Goal: Transaction & Acquisition: Download file/media

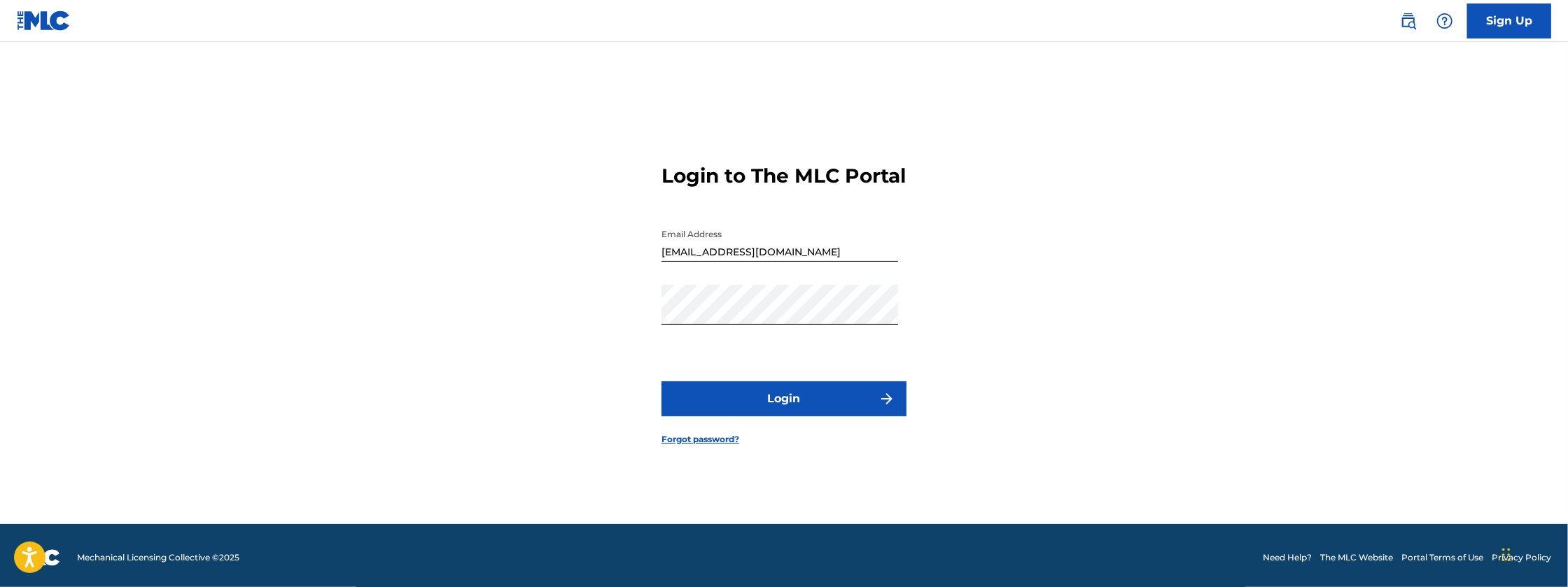
scroll to position [18, 0]
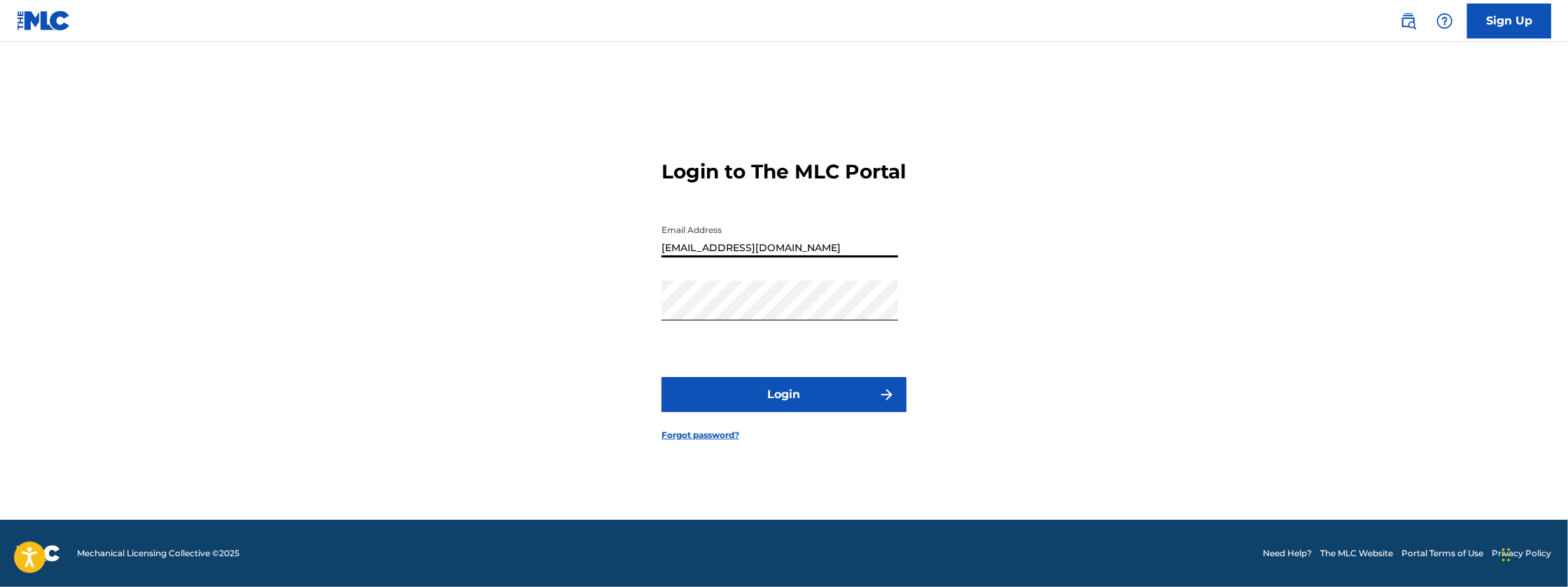
click at [816, 255] on input "[EMAIL_ADDRESS][DOMAIN_NAME]" at bounding box center [779, 238] width 237 height 40
click at [815, 258] on input "[EMAIL_ADDRESS][DOMAIN_NAME]" at bounding box center [779, 238] width 237 height 40
type input "[EMAIL_ADDRESS][DOMAIN_NAME]"
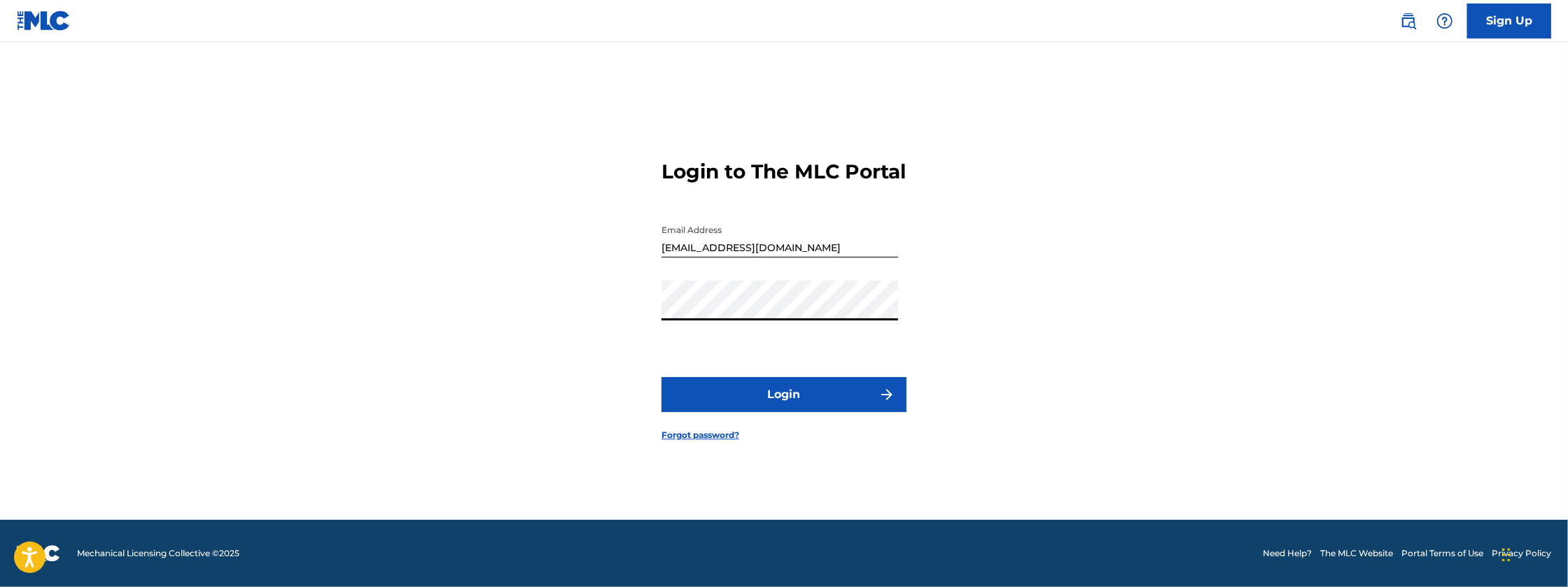
click at [661, 378] on button "Login" at bounding box center [784, 395] width 245 height 35
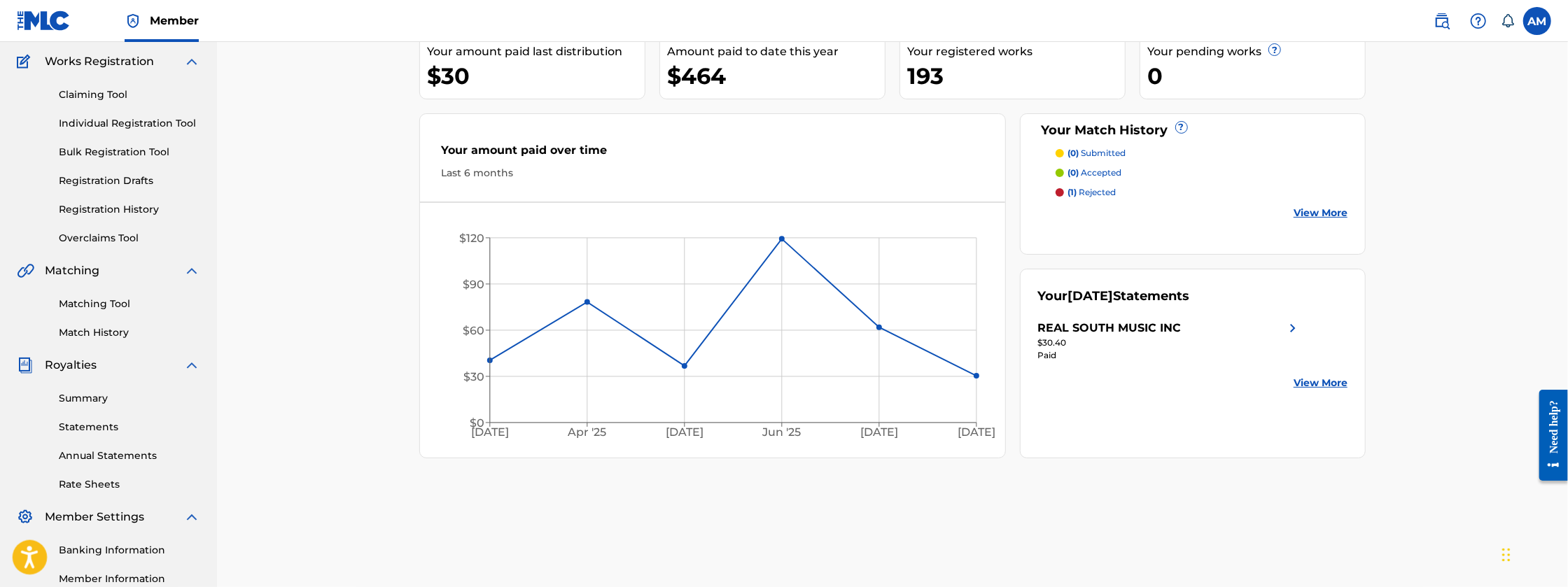
scroll to position [116, 0]
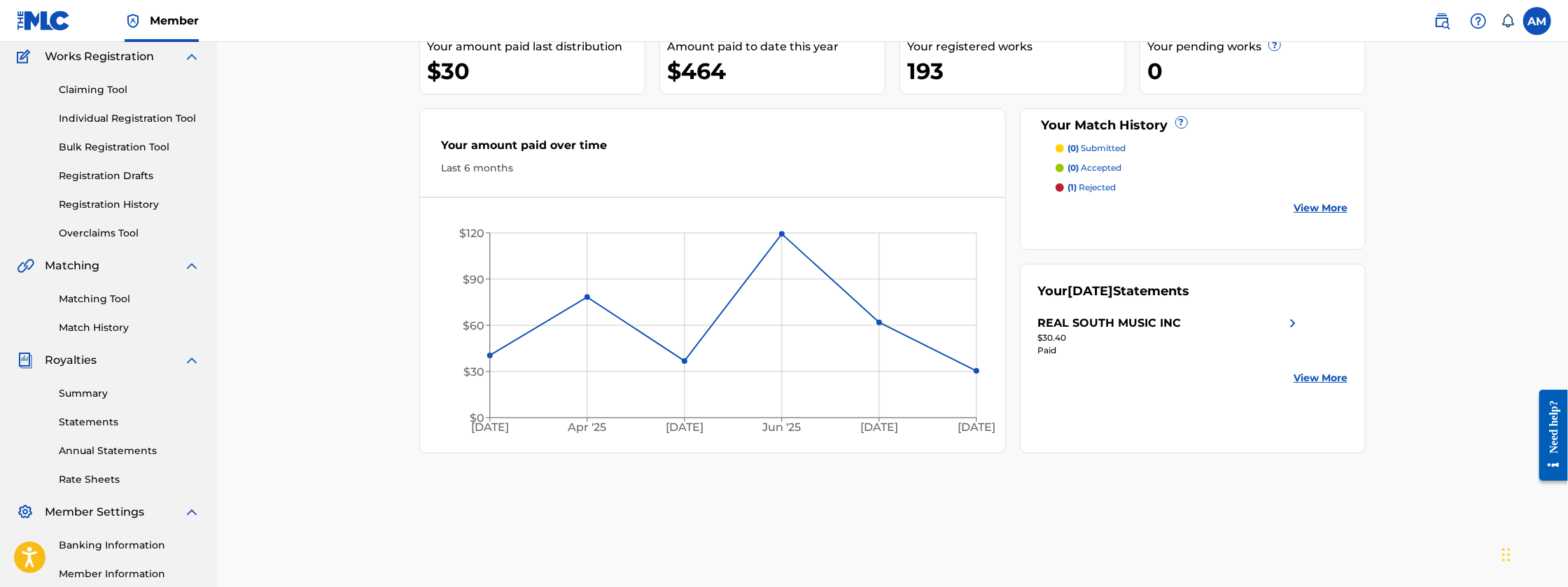
click at [94, 477] on link "Rate Sheets" at bounding box center [129, 480] width 142 height 15
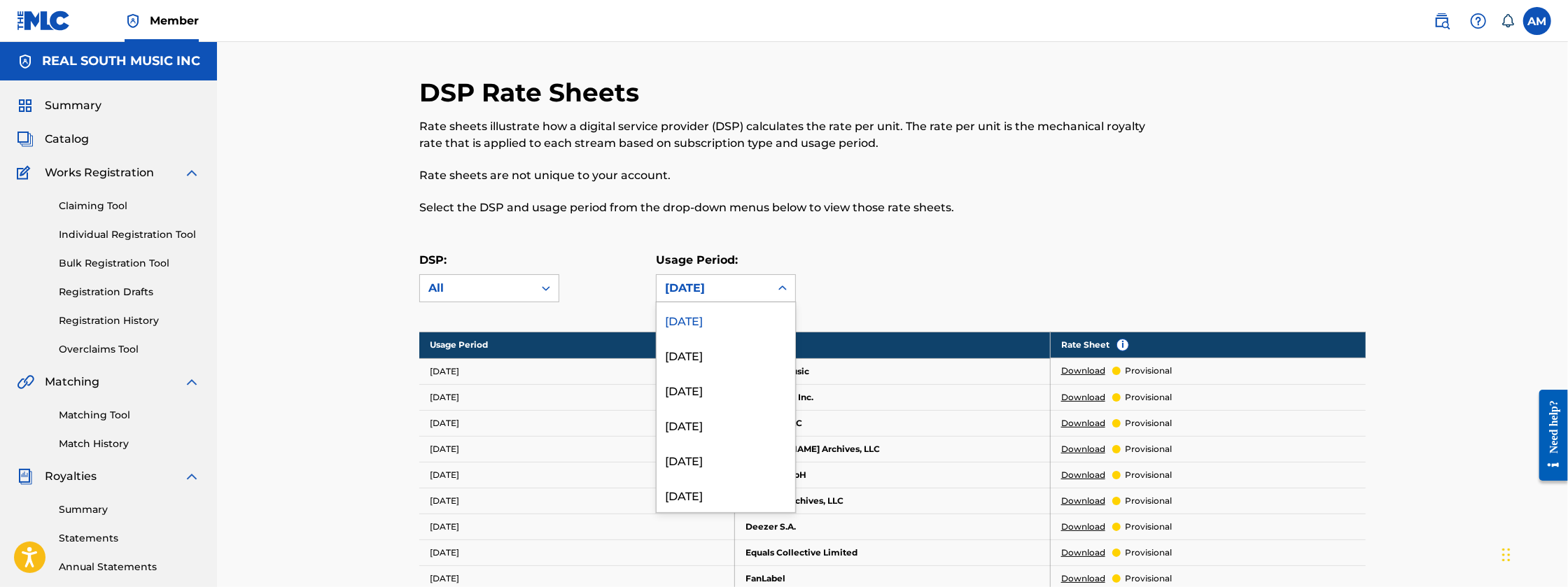
click at [789, 292] on icon at bounding box center [782, 288] width 14 height 14
click at [739, 489] on div "[DATE]" at bounding box center [726, 499] width 139 height 35
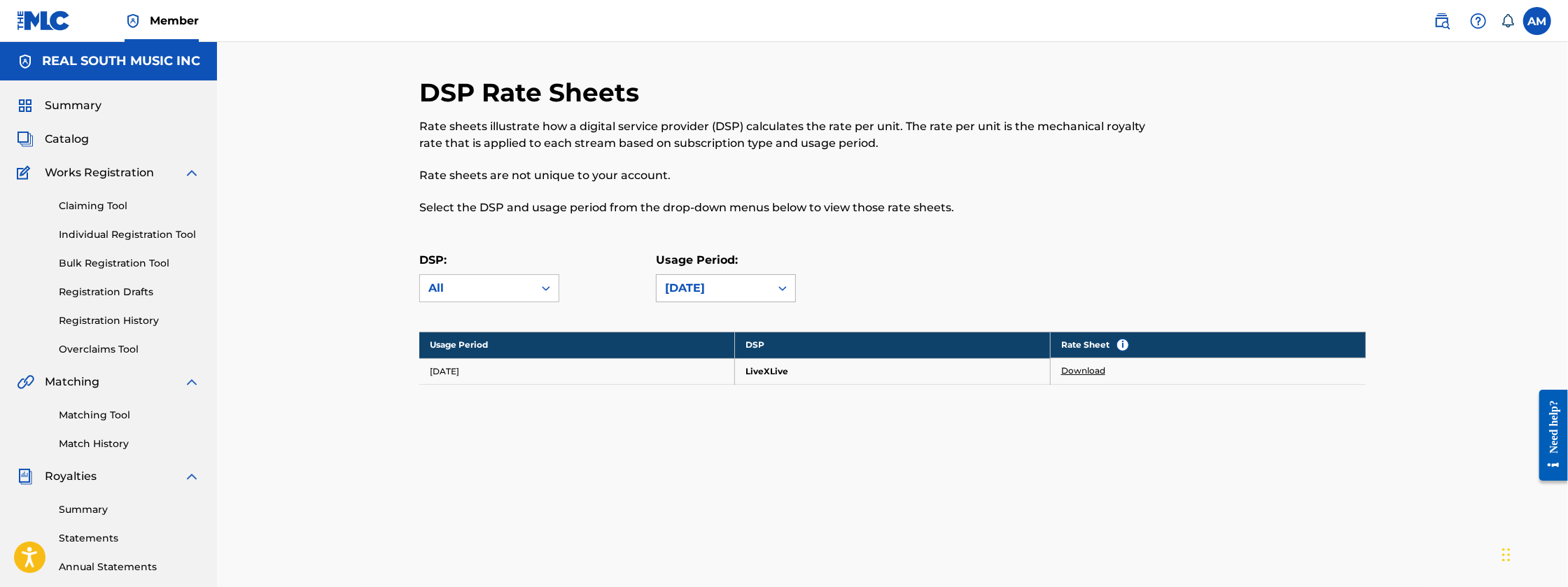
click at [731, 287] on div "[DATE]" at bounding box center [713, 288] width 97 height 16
click at [729, 469] on div "[DATE]" at bounding box center [726, 464] width 139 height 35
click at [779, 283] on icon at bounding box center [782, 288] width 14 height 14
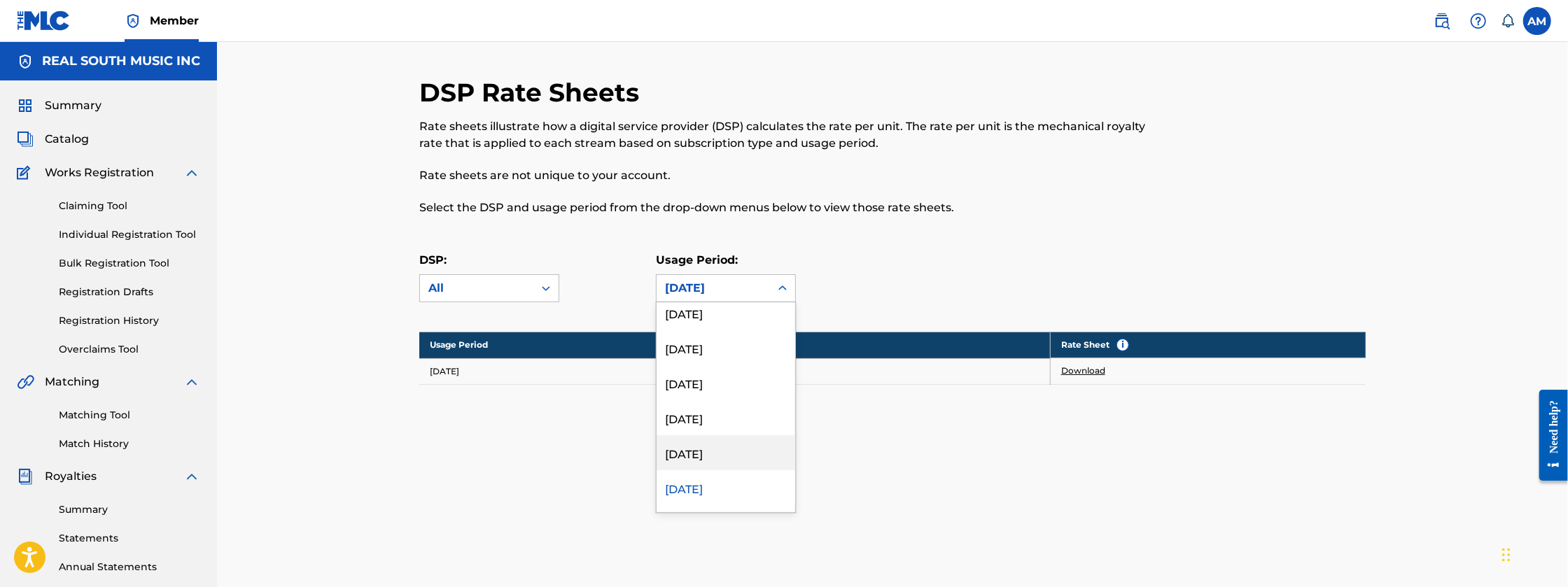
click at [725, 456] on div "[DATE]" at bounding box center [726, 453] width 139 height 35
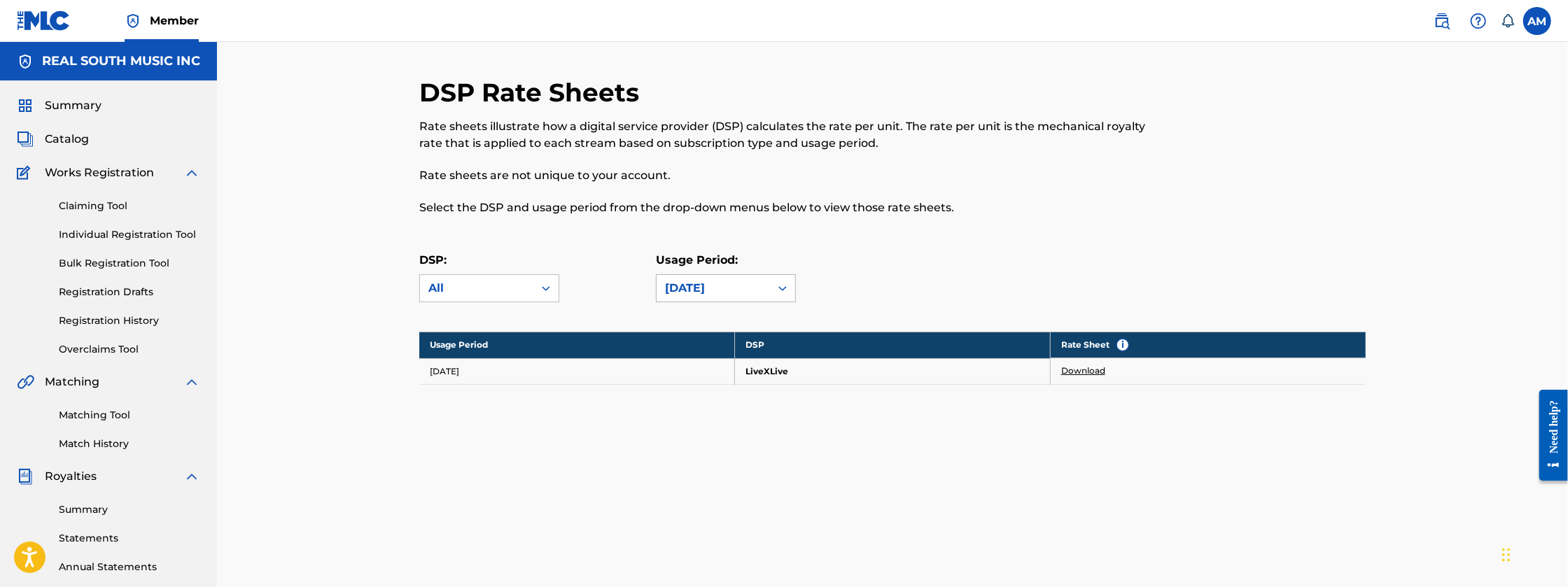
click at [747, 297] on div "[DATE]" at bounding box center [713, 288] width 113 height 27
click at [732, 356] on div "[DATE]" at bounding box center [726, 359] width 139 height 35
click at [760, 291] on div "[DATE]" at bounding box center [713, 288] width 97 height 16
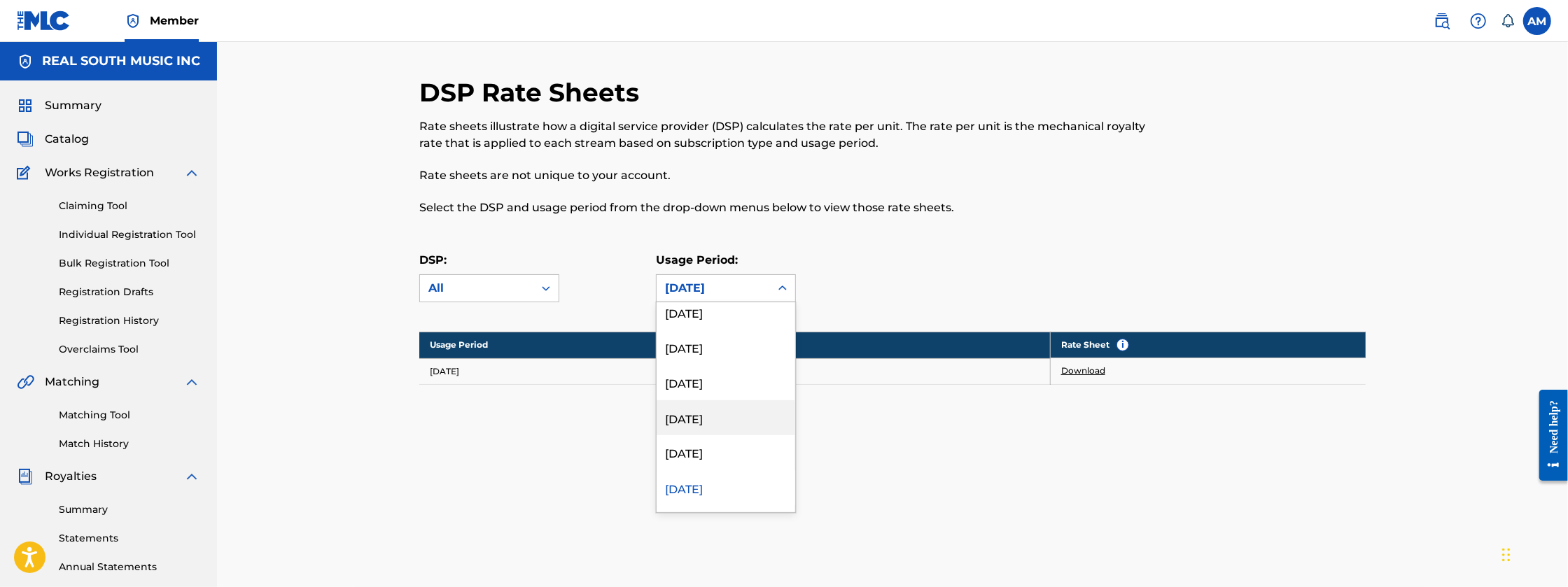
click at [741, 416] on div "[DATE]" at bounding box center [726, 418] width 139 height 35
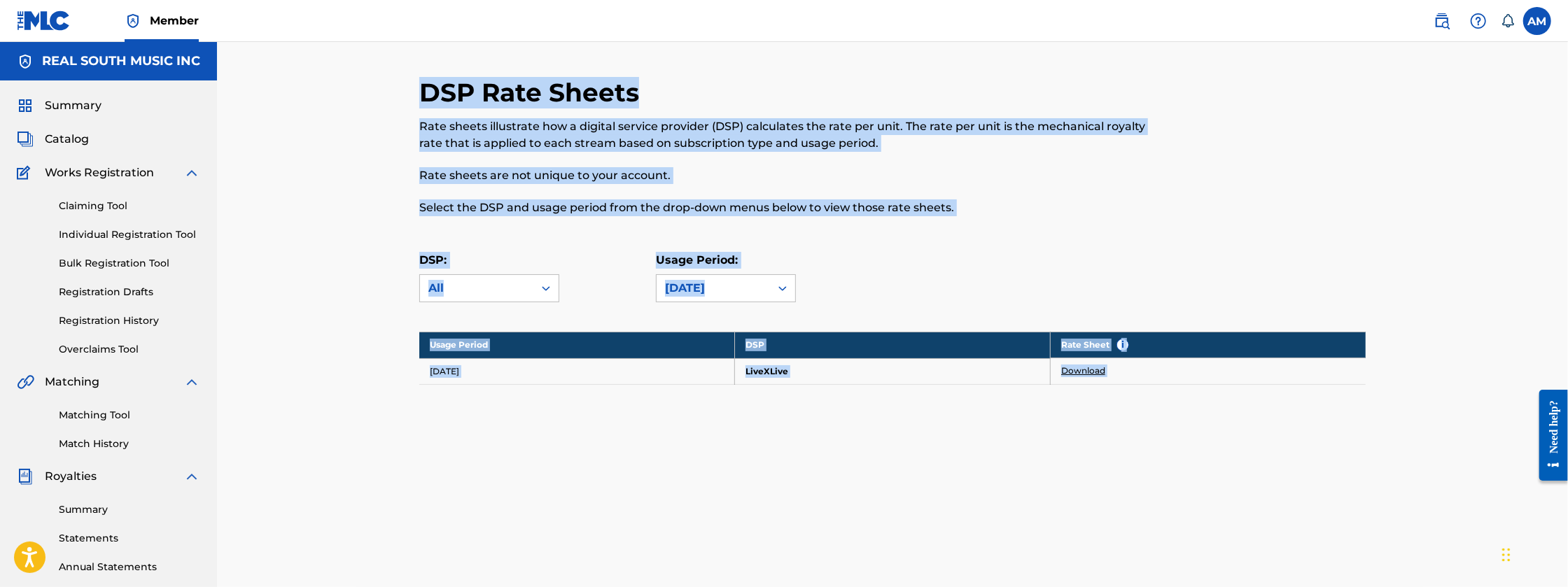
click at [612, 395] on div "Usage Period DSP Rate Sheet i [DATE] LiveXLive Download" at bounding box center [892, 376] width 946 height 88
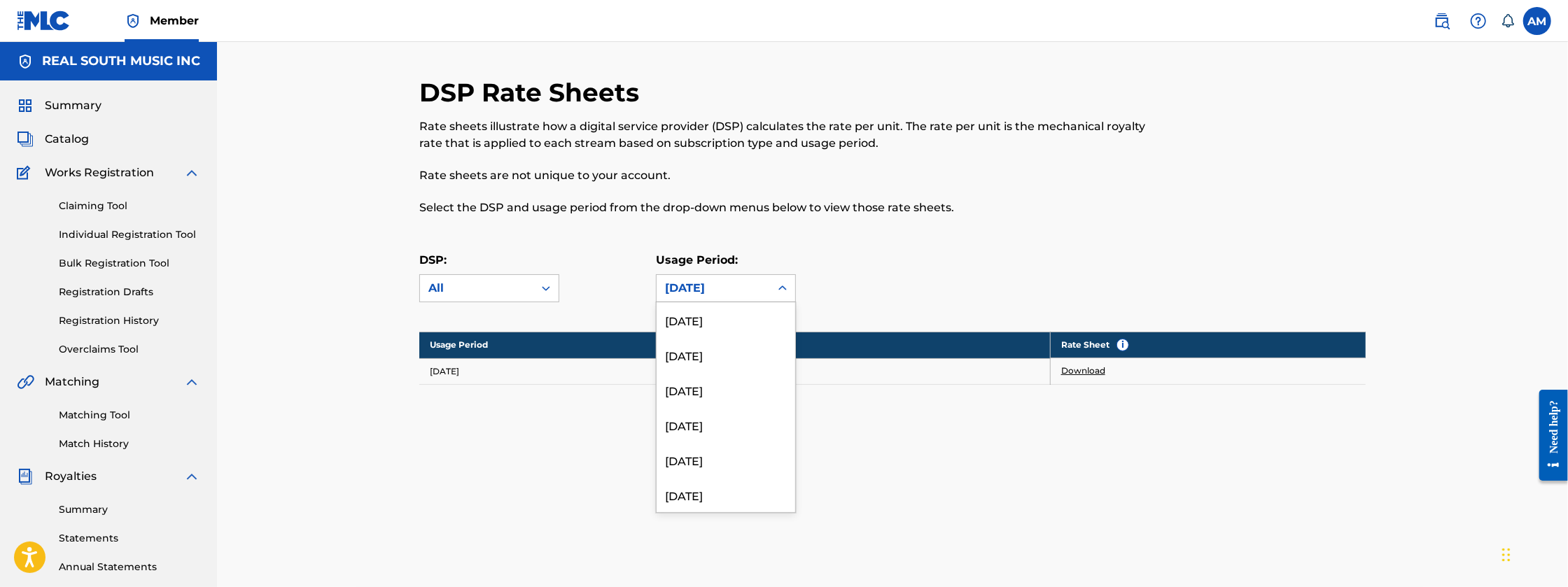
click at [722, 282] on div "[DATE]" at bounding box center [713, 288] width 97 height 16
click at [707, 447] on div "[DATE]" at bounding box center [726, 452] width 139 height 35
click at [753, 303] on div "[DATE]" at bounding box center [725, 288] width 140 height 28
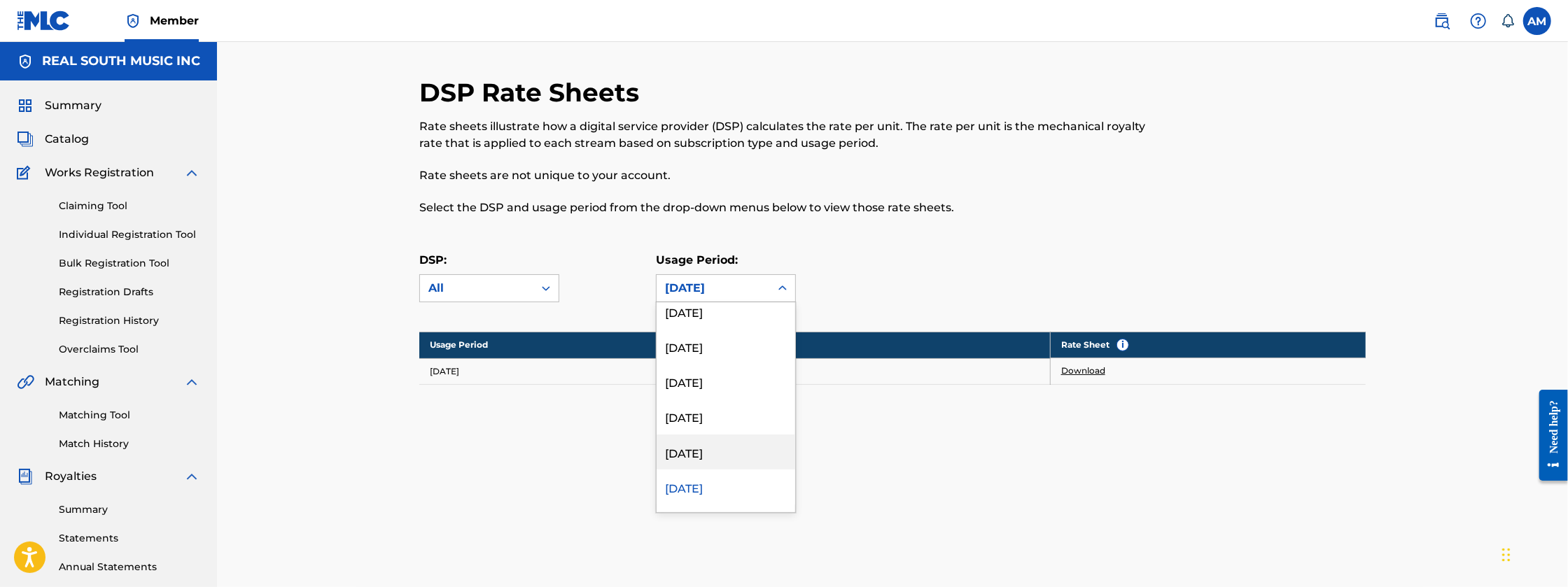
click at [604, 441] on div "DSP Rate Sheets Rate sheets illustrate how a digital service provider (DSP) cal…" at bounding box center [892, 283] width 946 height 413
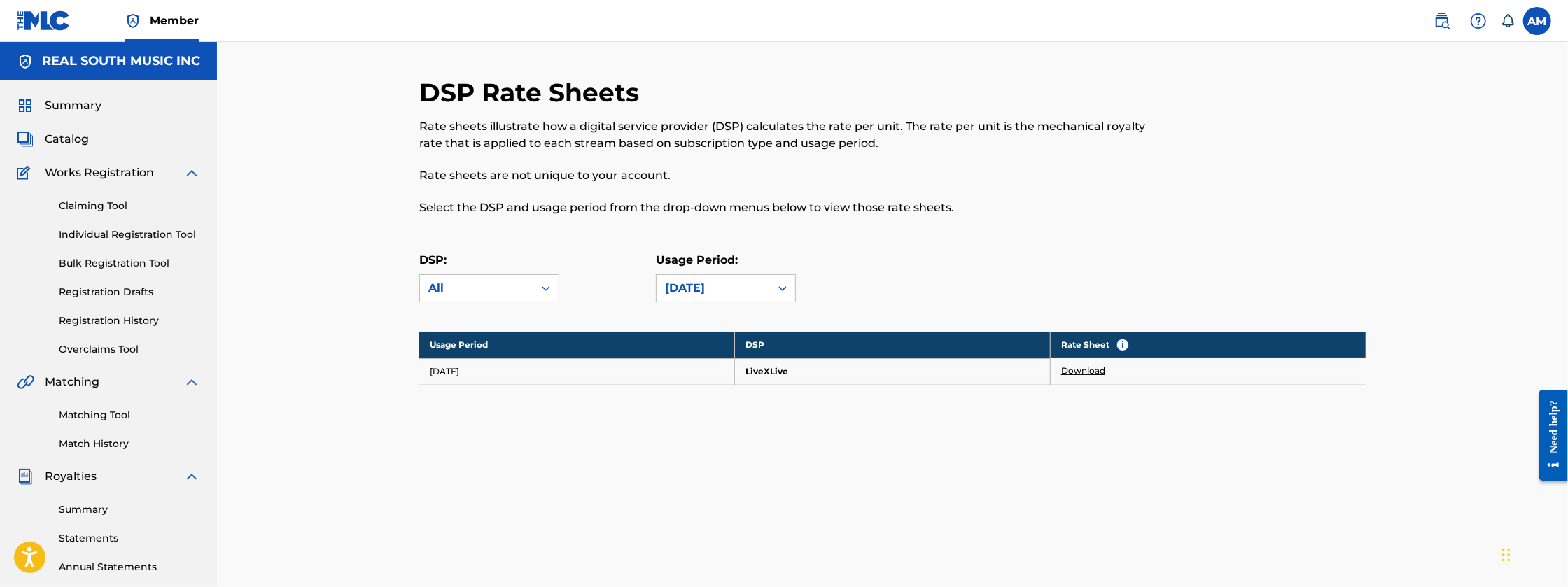
click at [1079, 372] on link "Download" at bounding box center [1083, 371] width 44 height 13
click at [744, 289] on div "[DATE]" at bounding box center [713, 288] width 97 height 16
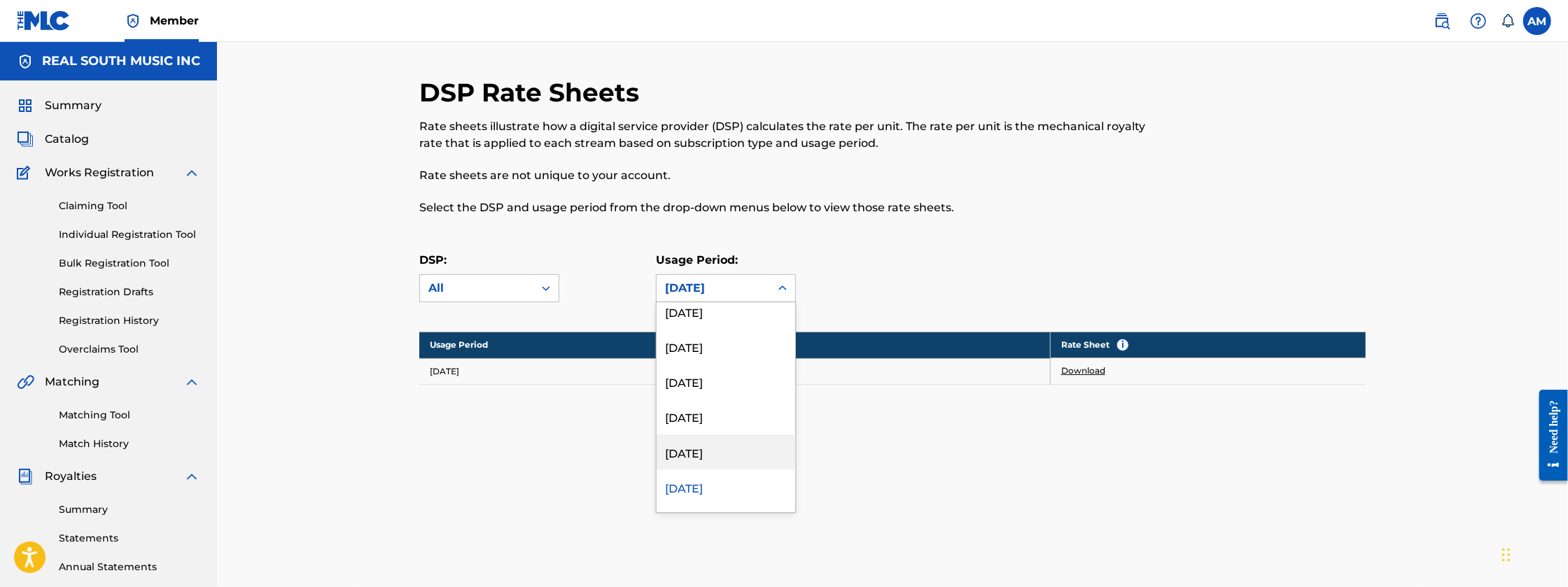
click at [760, 443] on div "[DATE]" at bounding box center [726, 452] width 139 height 35
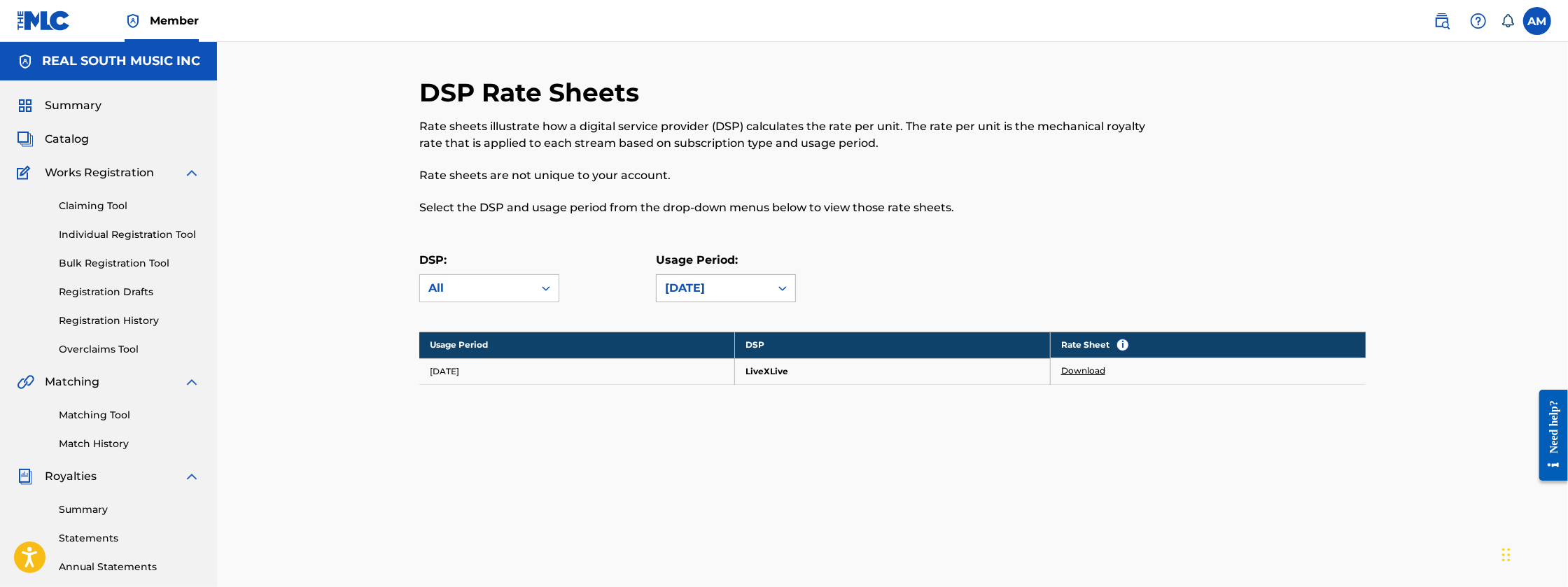
click at [765, 284] on div "[DATE]" at bounding box center [713, 288] width 113 height 27
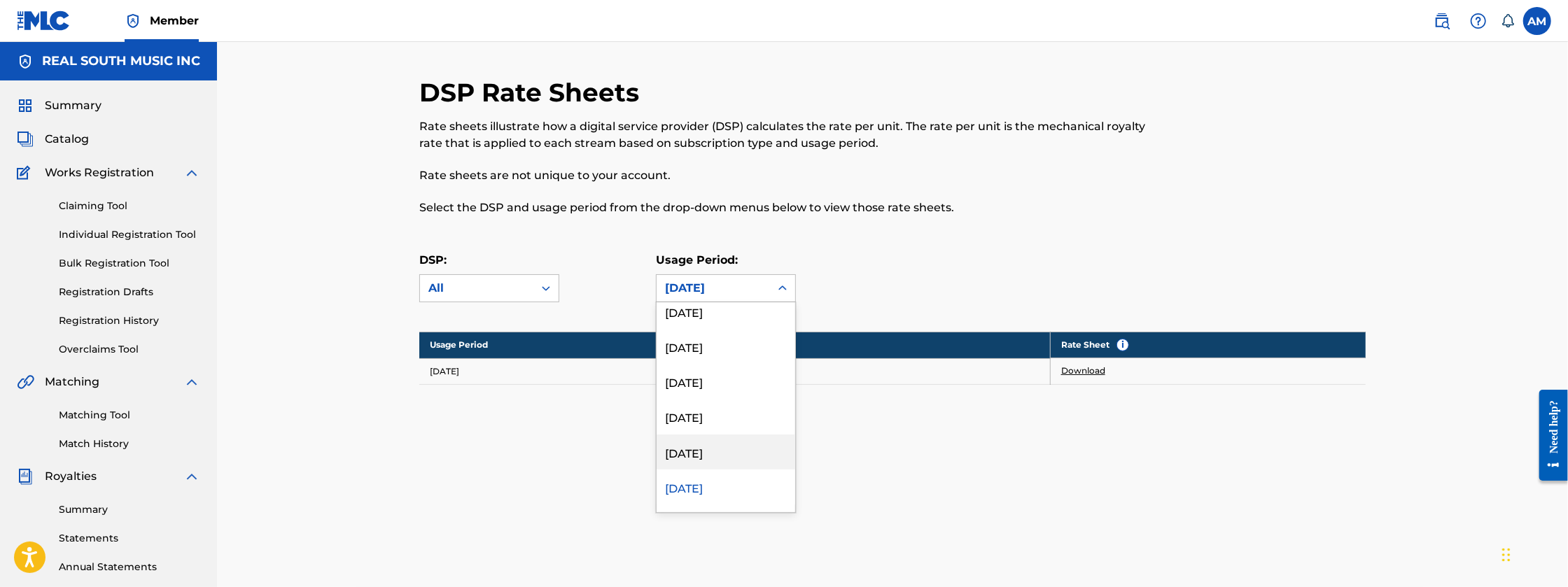
click at [694, 441] on div "[DATE]" at bounding box center [726, 452] width 139 height 35
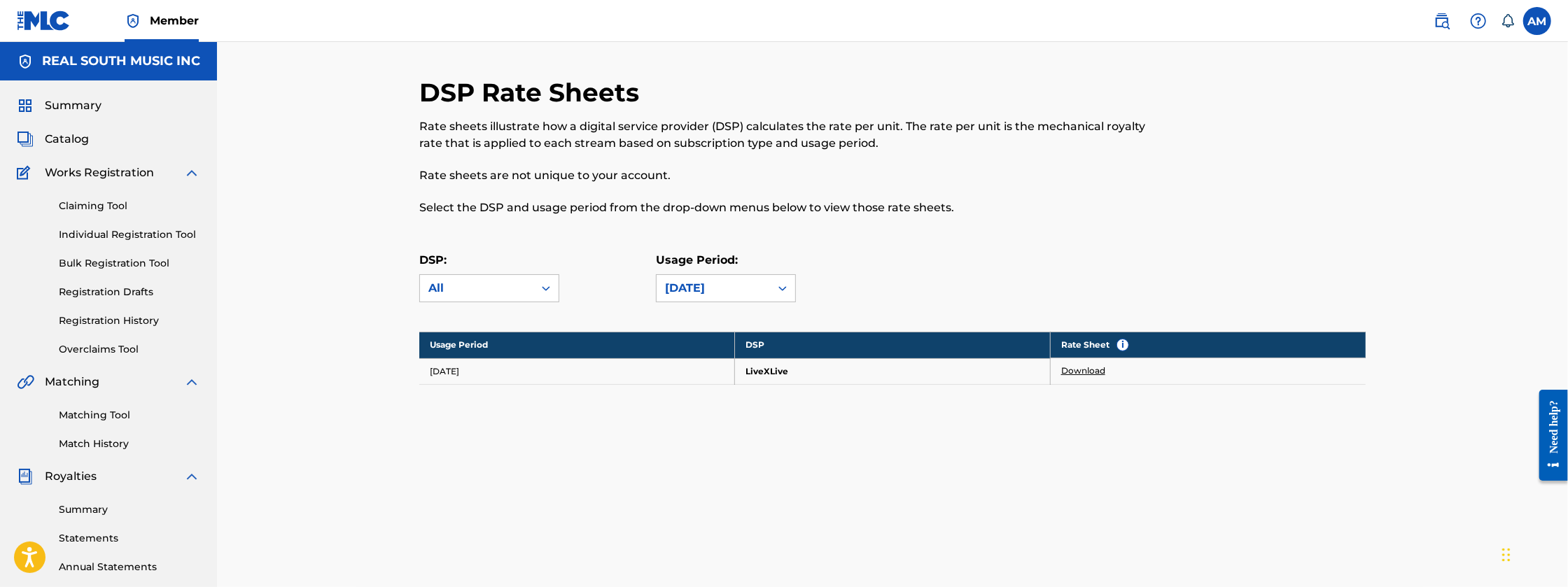
click at [734, 333] on div "DSP Rate Sheets Rate sheets illustrate how a digital service provider (DSP) cal…" at bounding box center [892, 283] width 946 height 413
drag, startPoint x: 734, startPoint y: 333, endPoint x: 885, endPoint y: 276, distance: 161.4
click at [885, 276] on div "Usage Period: [DATE]" at bounding box center [773, 277] width 237 height 50
click at [741, 282] on div "[DATE]" at bounding box center [713, 288] width 97 height 16
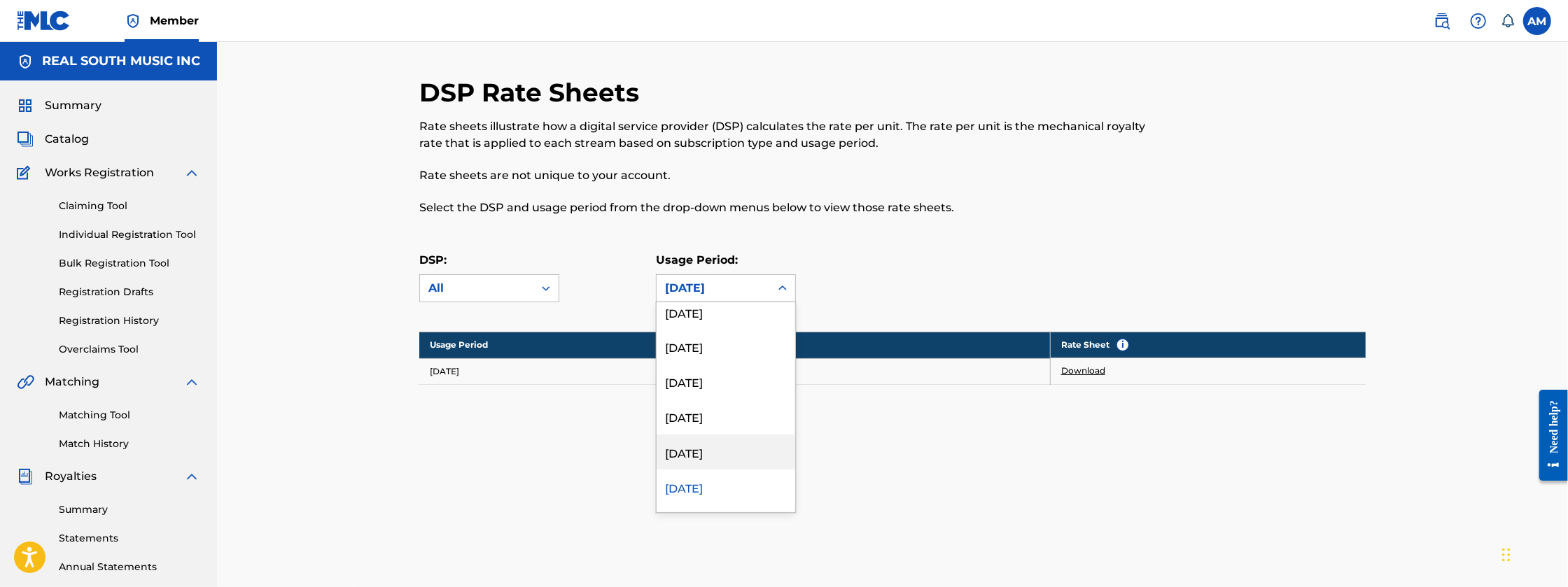
click at [702, 444] on div "[DATE]" at bounding box center [726, 452] width 139 height 35
click at [720, 277] on div "[DATE]" at bounding box center [713, 288] width 113 height 27
click at [709, 443] on div "[DATE]" at bounding box center [726, 452] width 139 height 35
click at [715, 293] on div "[DATE]" at bounding box center [713, 288] width 97 height 16
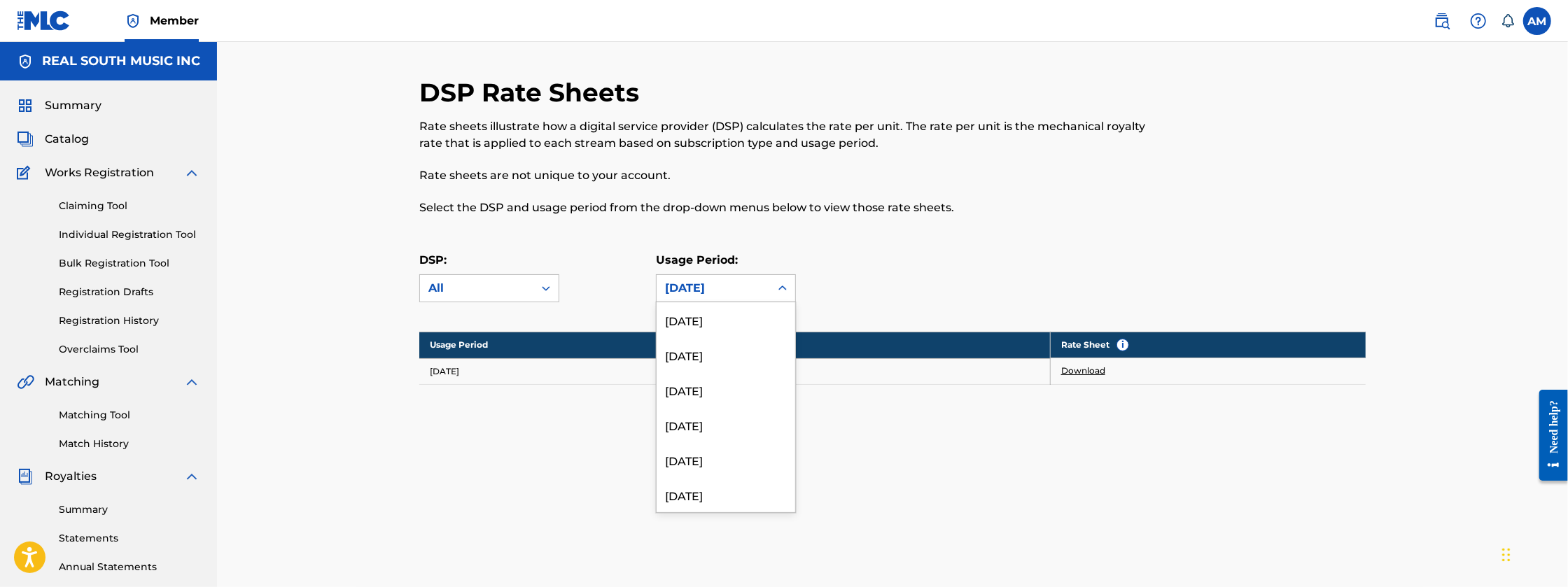
scroll to position [6587, 0]
click at [694, 447] on div "[DATE]" at bounding box center [726, 452] width 139 height 35
drag, startPoint x: 727, startPoint y: 294, endPoint x: 720, endPoint y: 312, distance: 19.3
click at [726, 294] on div "[DATE]" at bounding box center [713, 288] width 97 height 16
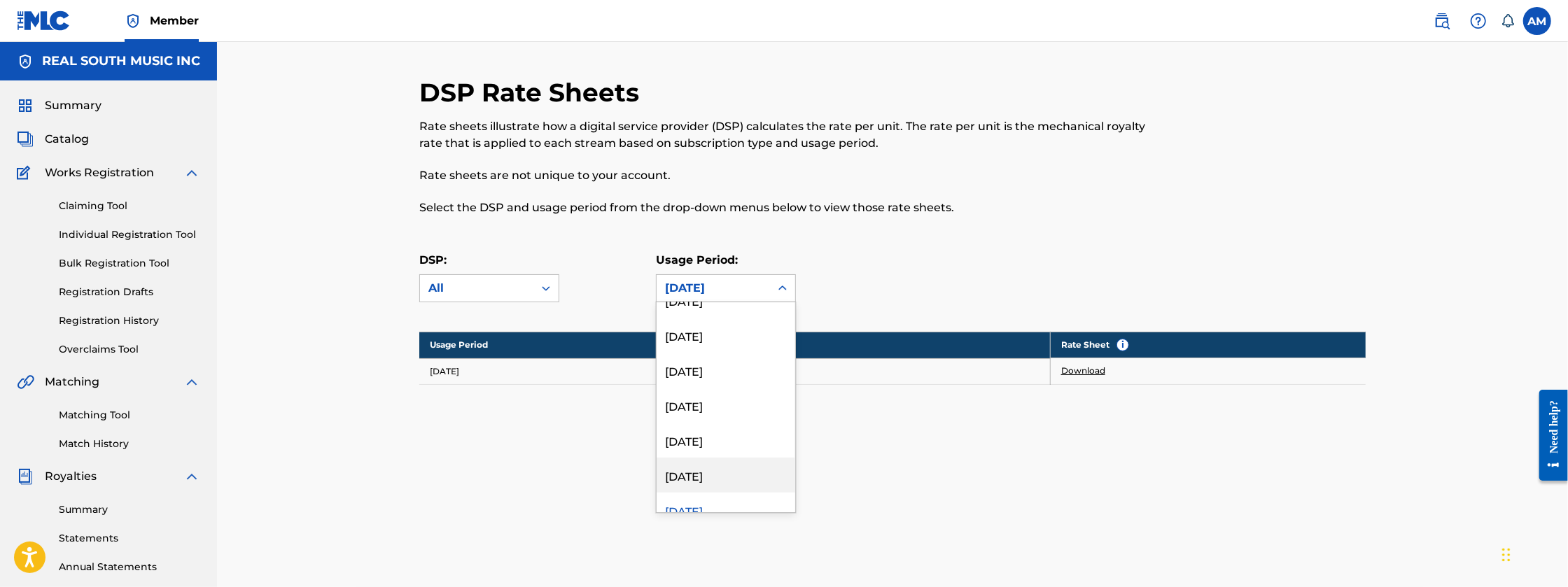
click at [689, 466] on div "[DATE]" at bounding box center [726, 475] width 139 height 35
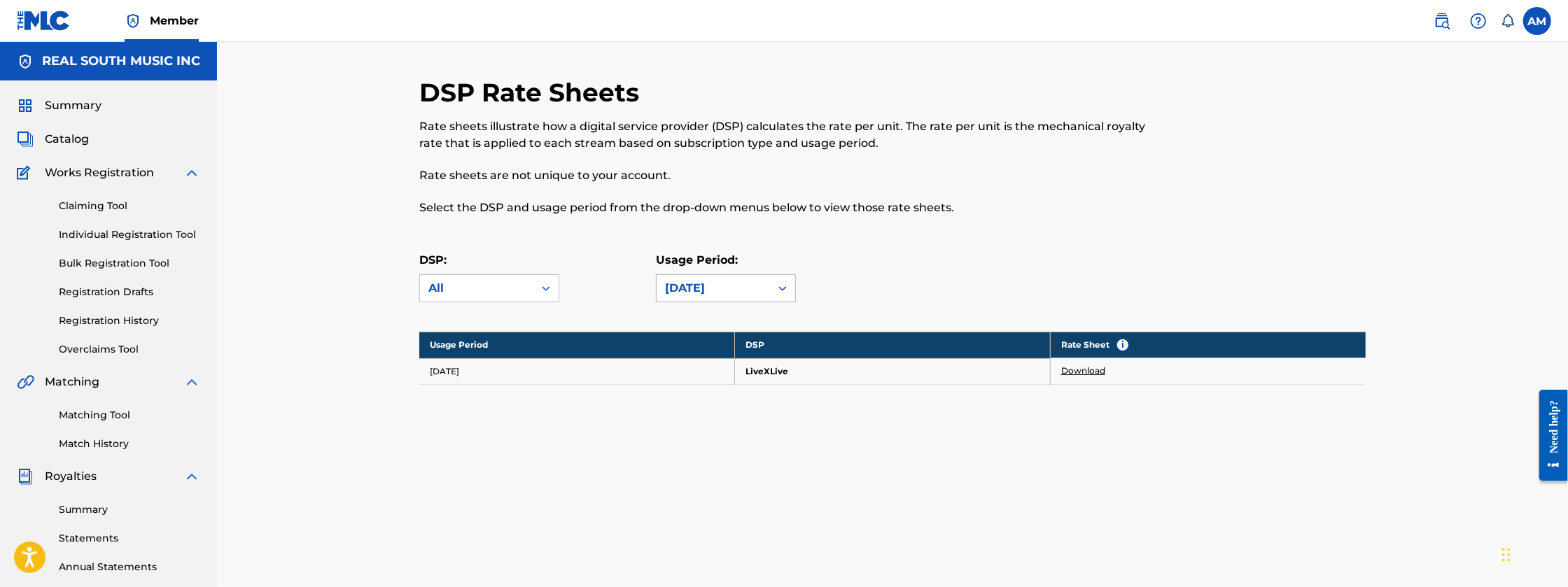
click at [711, 291] on div "[DATE]" at bounding box center [713, 288] width 97 height 16
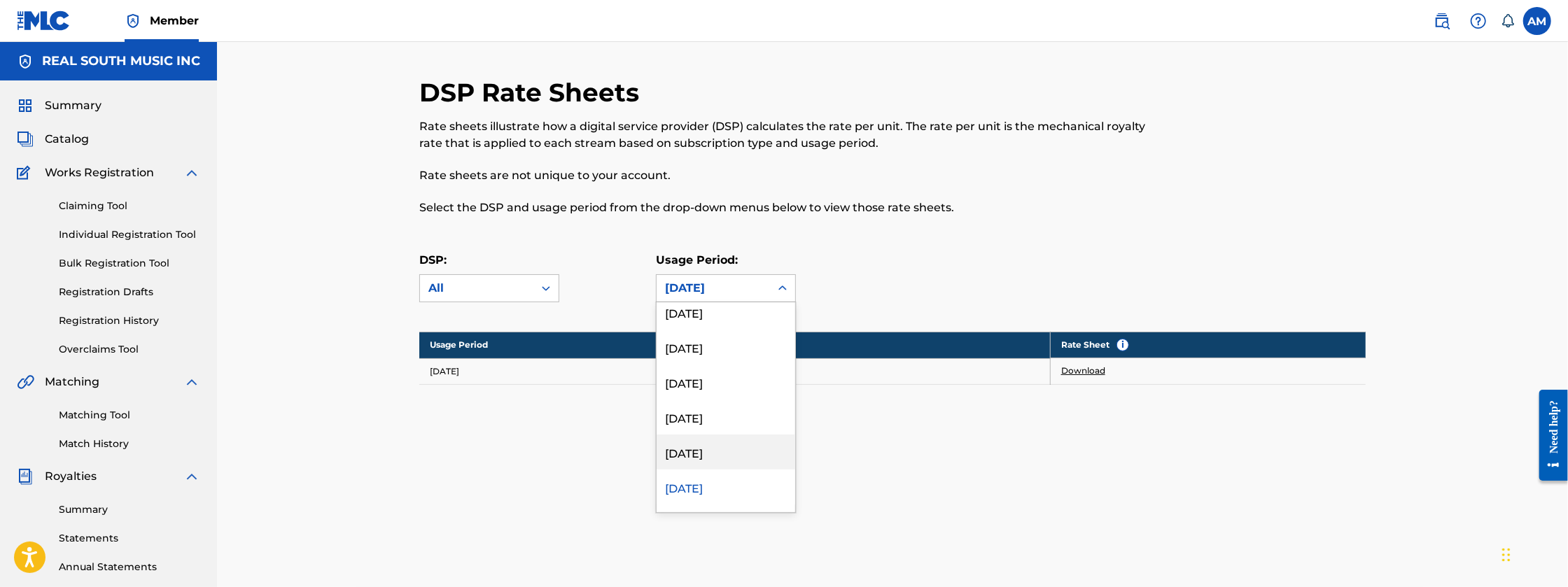
click at [678, 446] on div "[DATE]" at bounding box center [726, 452] width 139 height 35
click at [727, 291] on div "[DATE]" at bounding box center [713, 288] width 97 height 16
click at [715, 428] on div "[DATE]" at bounding box center [726, 429] width 139 height 35
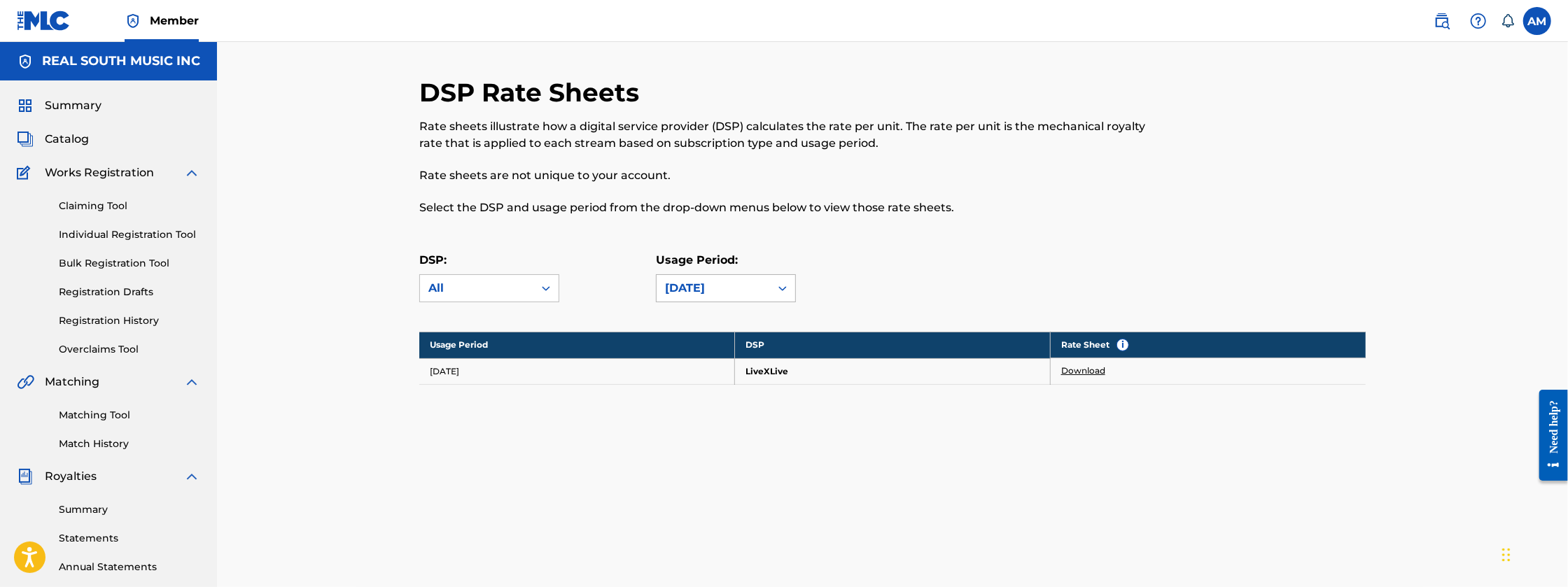
click at [742, 280] on div "[DATE]" at bounding box center [713, 288] width 97 height 16
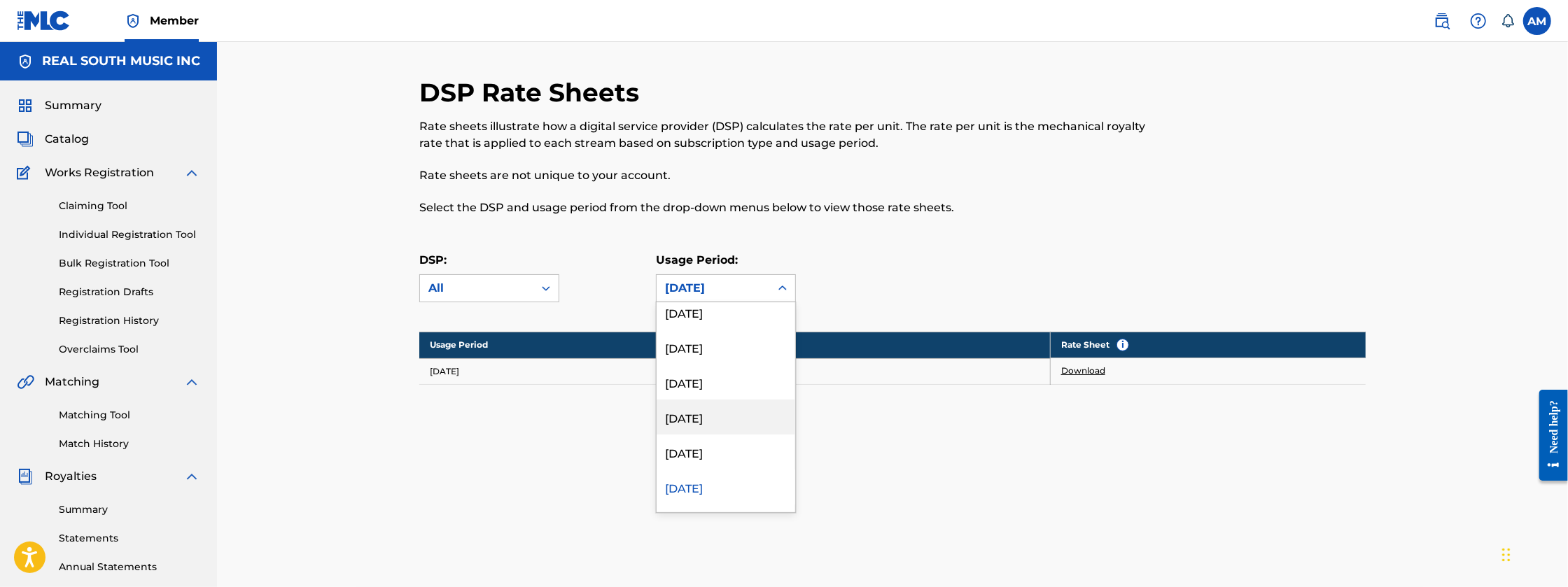
click at [718, 412] on div "[DATE]" at bounding box center [726, 417] width 139 height 35
drag, startPoint x: 730, startPoint y: 285, endPoint x: 730, endPoint y: 304, distance: 19.0
click at [730, 286] on div "[DATE]" at bounding box center [713, 288] width 97 height 16
click at [721, 411] on div "[DATE]" at bounding box center [726, 429] width 139 height 35
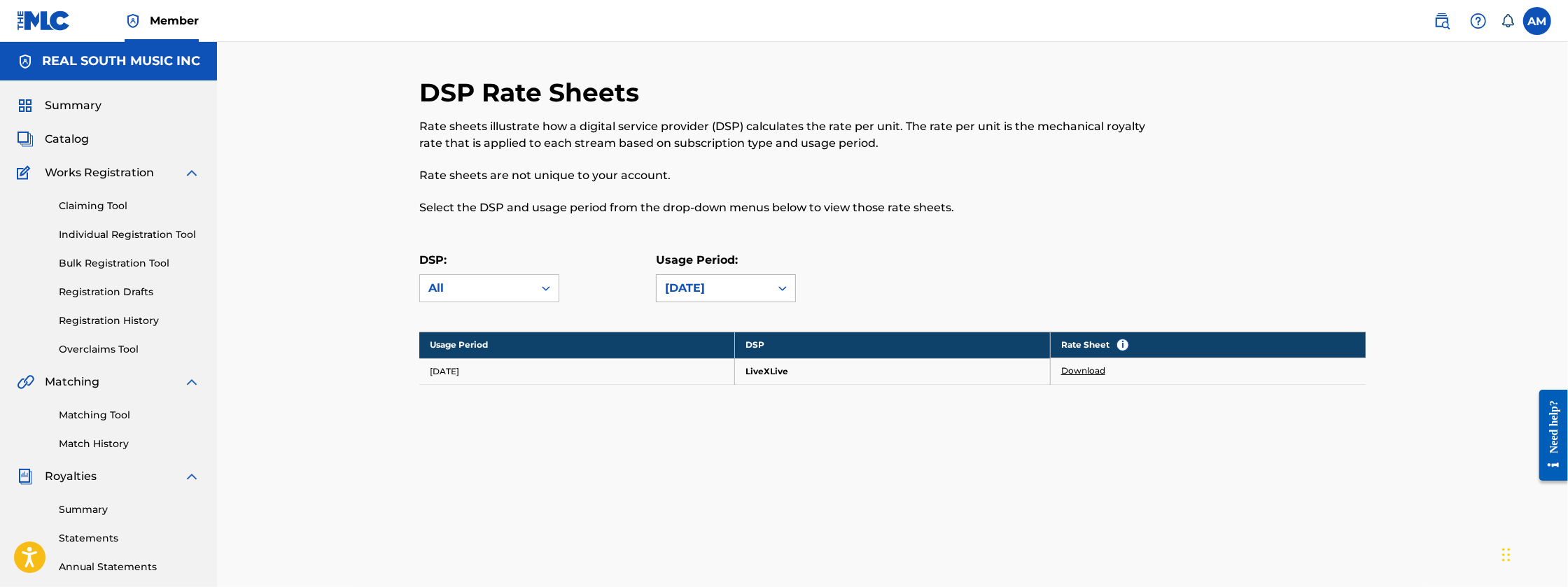
click at [709, 287] on div "[DATE]" at bounding box center [713, 288] width 97 height 16
click at [746, 369] on div "[DATE]" at bounding box center [726, 382] width 139 height 35
click at [1081, 417] on link "Download" at bounding box center [1083, 423] width 44 height 13
click at [730, 288] on div "[DATE]" at bounding box center [713, 288] width 97 height 16
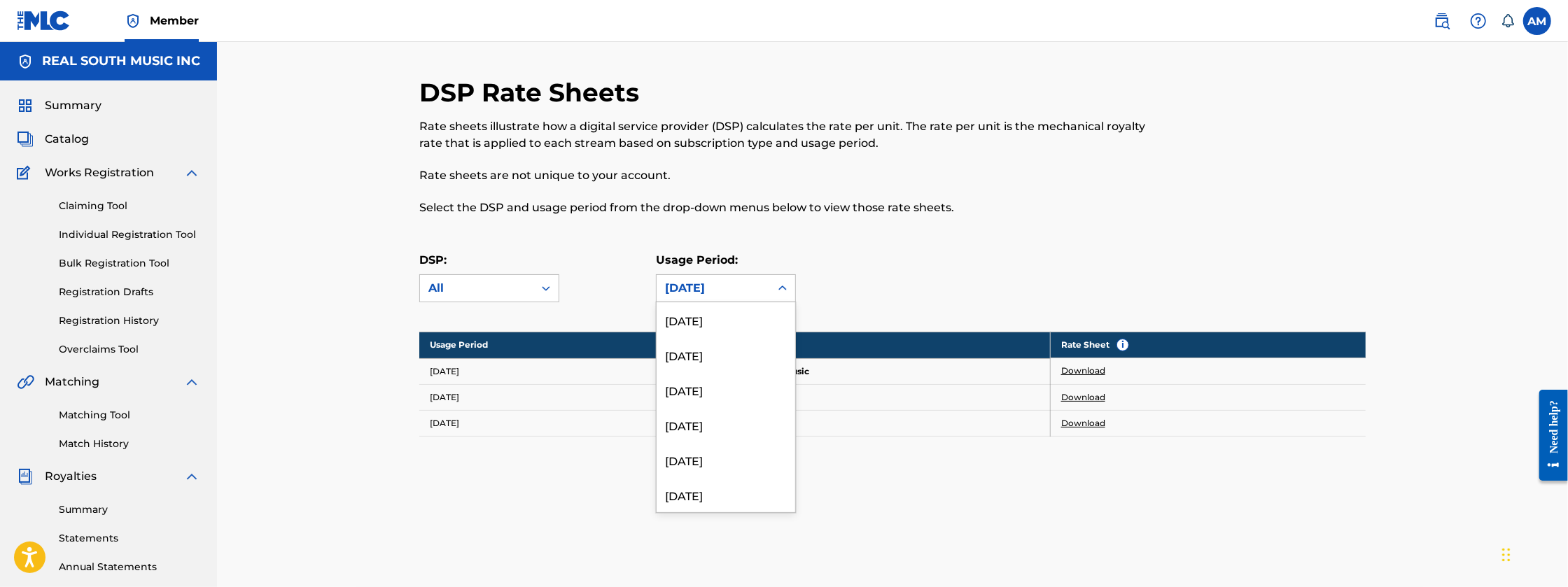
scroll to position [5187, 0]
click at [718, 452] on div "[DATE]" at bounding box center [726, 452] width 139 height 35
click at [754, 297] on div "[DATE]" at bounding box center [713, 288] width 113 height 27
click at [702, 375] on div "[DATE]" at bounding box center [726, 381] width 139 height 35
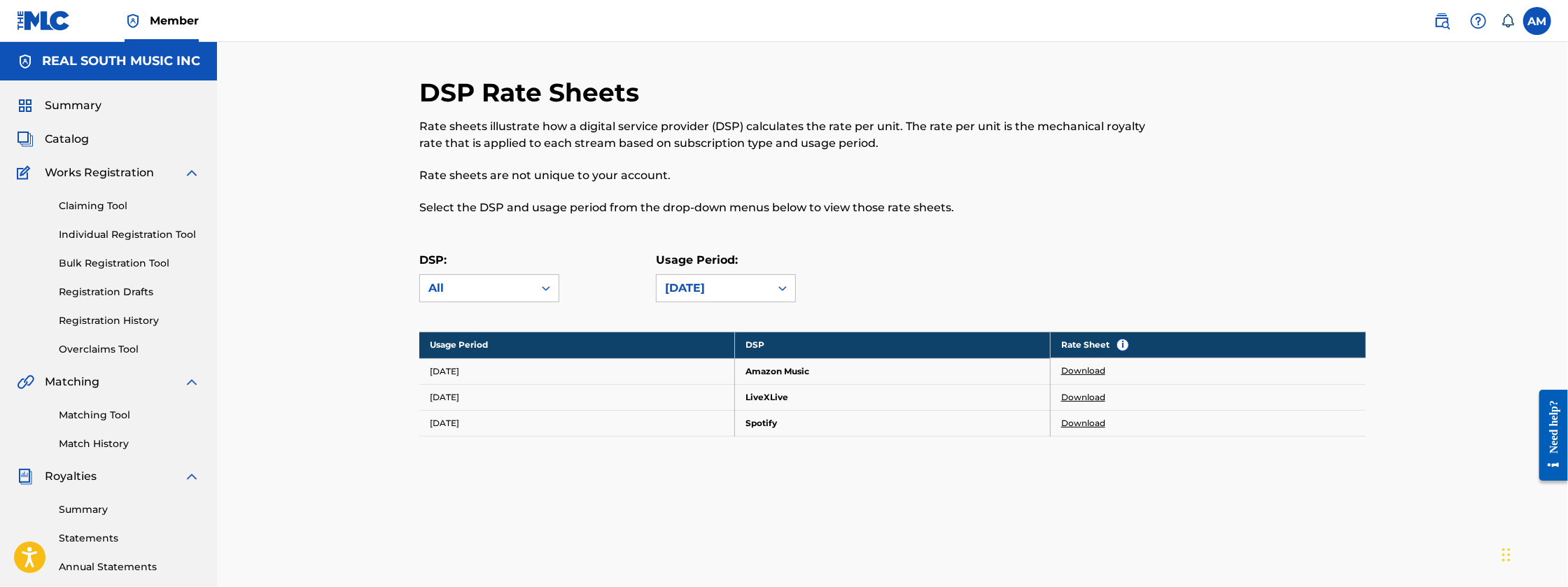
click at [1100, 422] on link "Download" at bounding box center [1083, 423] width 44 height 13
click at [720, 282] on div "[DATE]" at bounding box center [713, 288] width 97 height 16
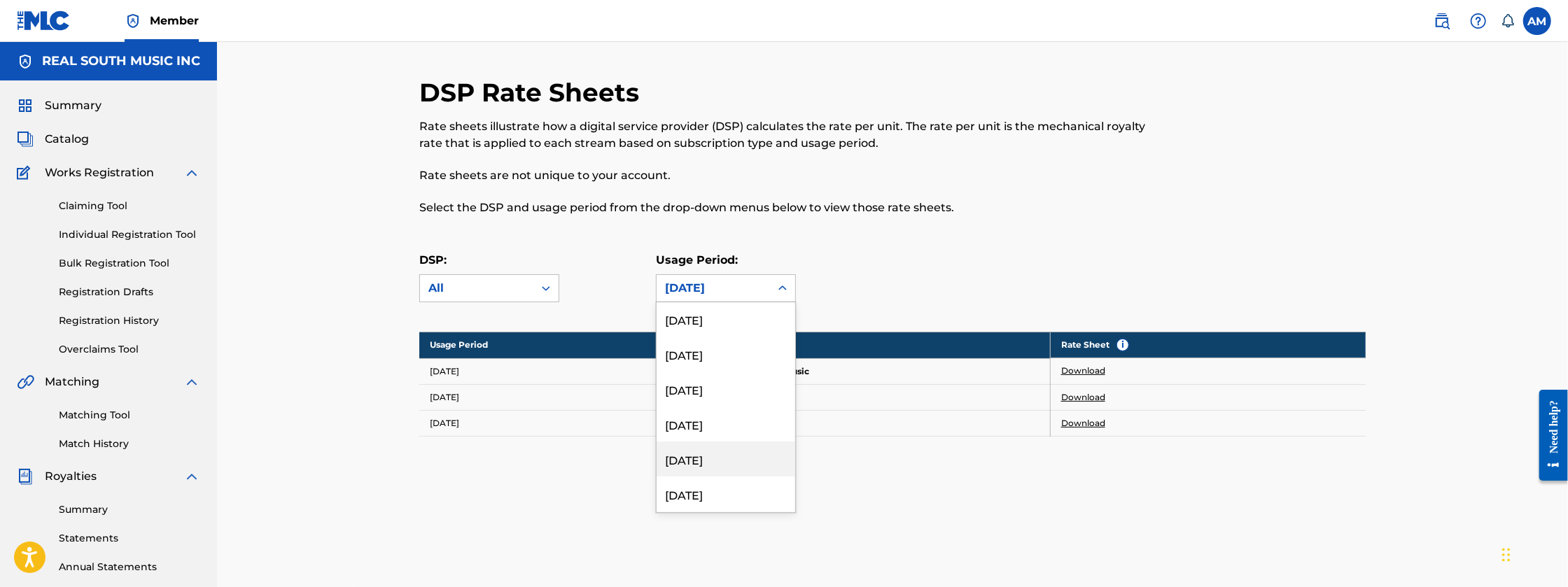
scroll to position [4861, 0]
click at [739, 368] on div "[DATE]" at bounding box center [726, 358] width 139 height 35
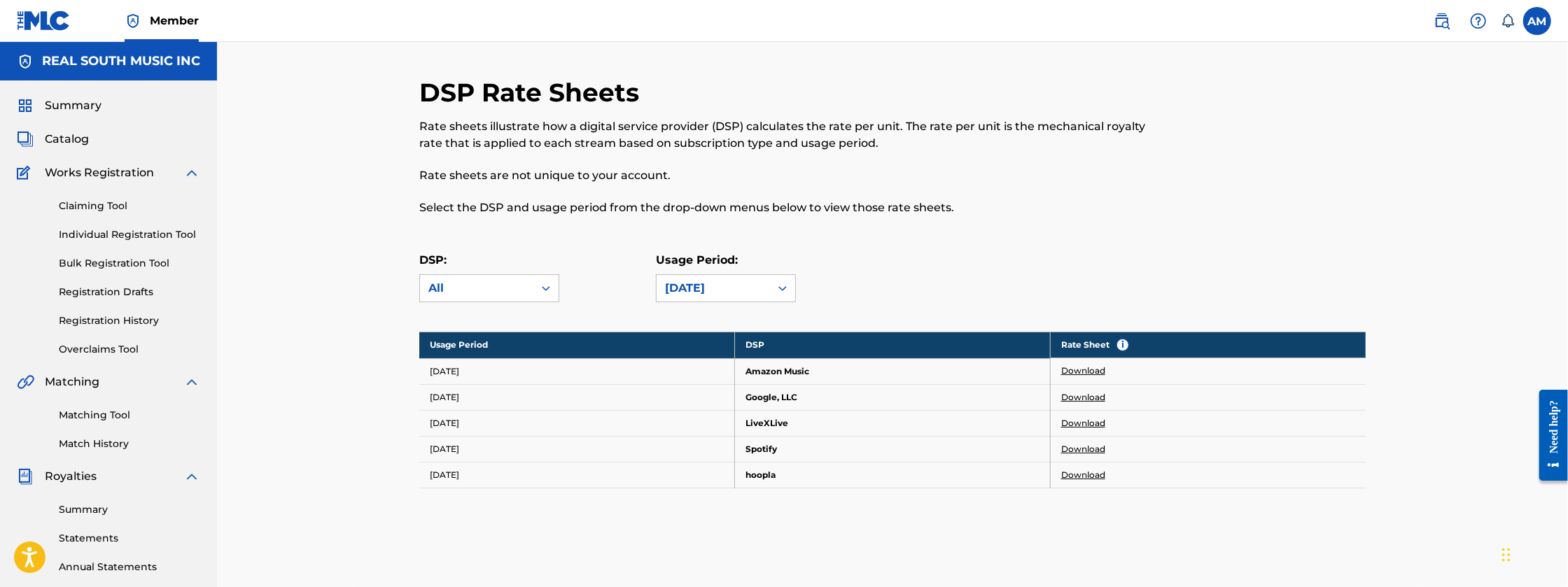
click at [1090, 451] on link "Download" at bounding box center [1083, 450] width 44 height 13
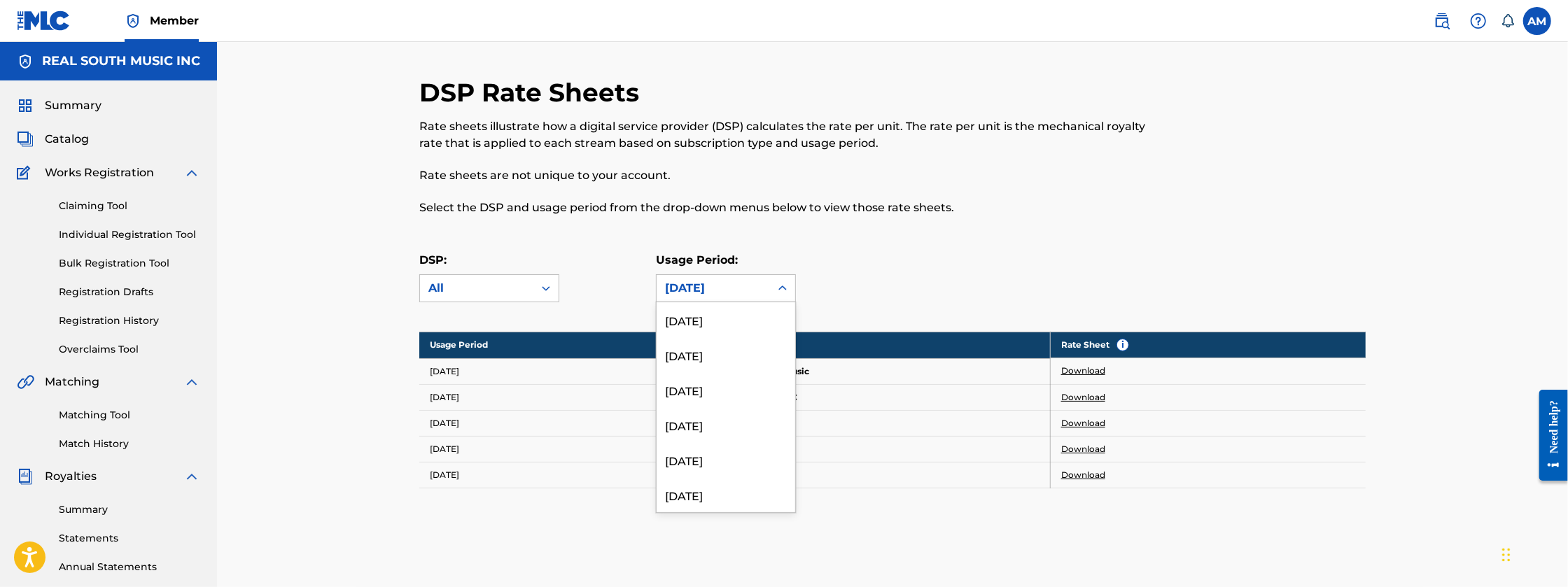
click at [741, 292] on div "[DATE]" at bounding box center [713, 288] width 97 height 16
click at [729, 447] on div "[DATE]" at bounding box center [726, 452] width 139 height 35
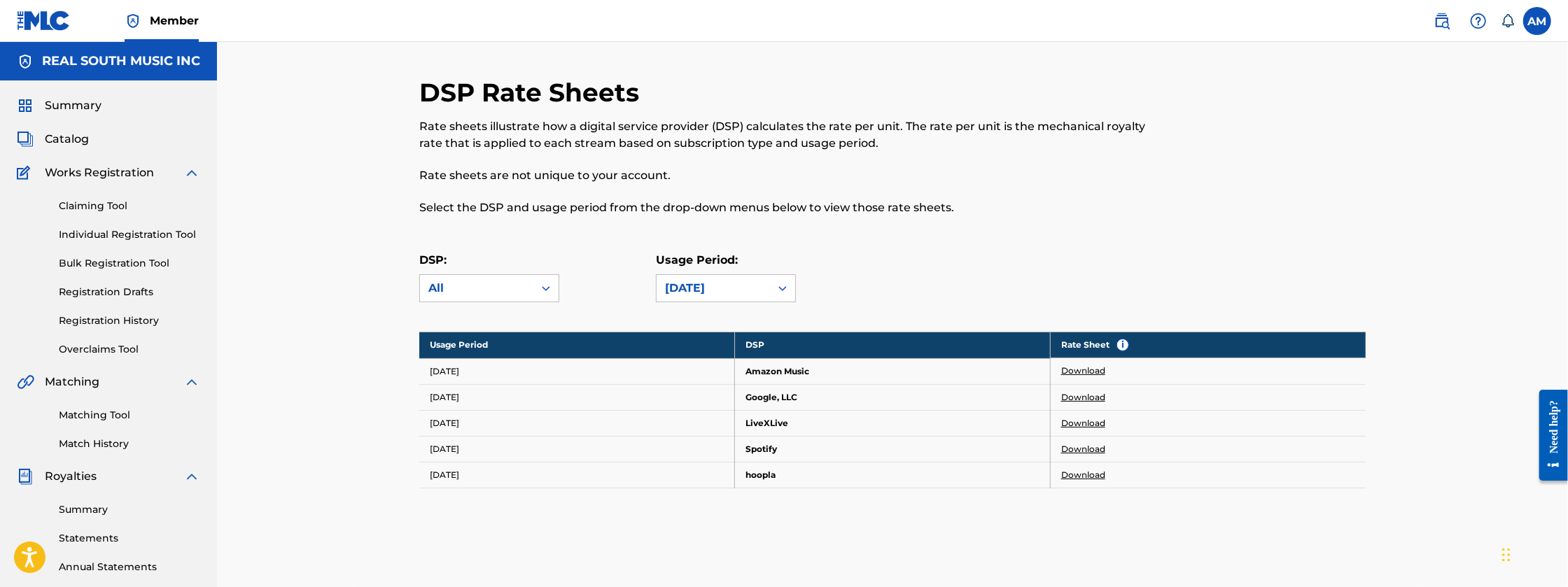
click at [1063, 397] on link "Download" at bounding box center [1083, 398] width 44 height 13
drag, startPoint x: 1077, startPoint y: 378, endPoint x: 1072, endPoint y: 390, distance: 13.0
click at [1072, 390] on tbody "Usage Period DSP Rate Sheet i [DATE] Amazon Music Download [DATE] Google, LLC D…" at bounding box center [892, 410] width 946 height 156
click at [1286, 276] on div "DSP: All Usage Period: [DATE]" at bounding box center [892, 283] width 946 height 63
click at [1082, 370] on link "Download" at bounding box center [1083, 371] width 44 height 13
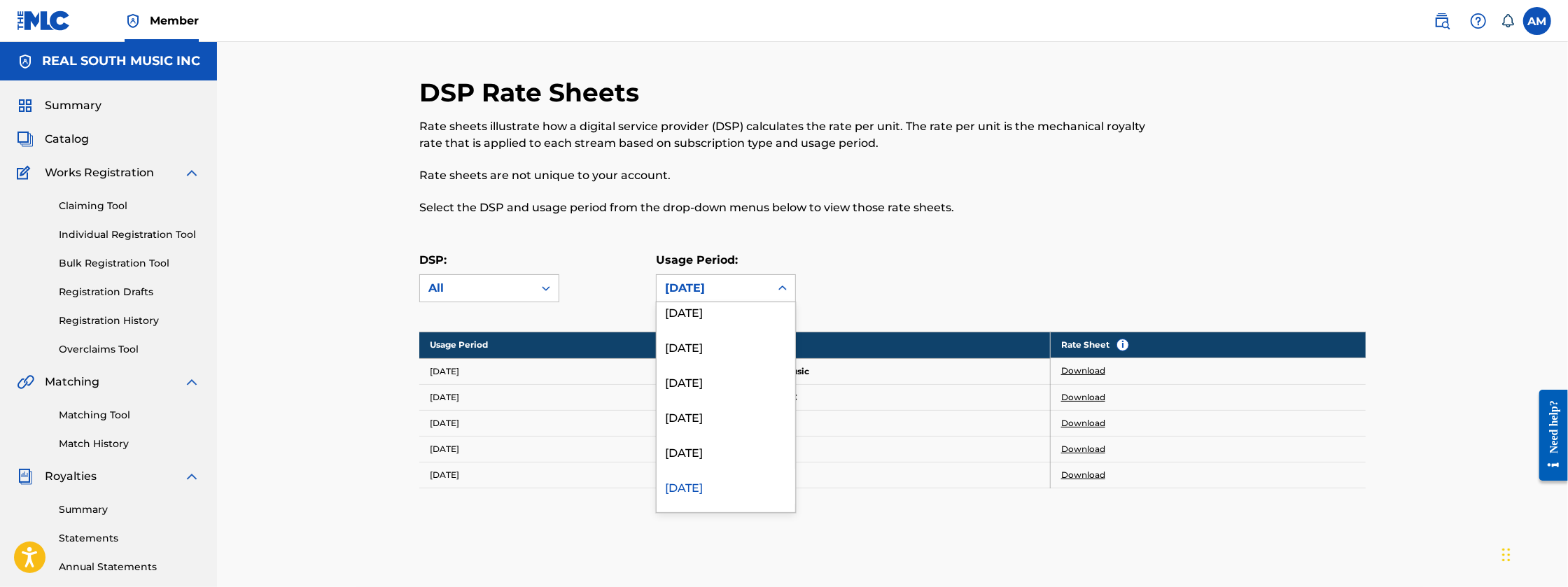
click at [719, 291] on div "[DATE]" at bounding box center [713, 288] width 97 height 16
drag, startPoint x: 685, startPoint y: 405, endPoint x: 679, endPoint y: 399, distance: 8.5
click at [680, 398] on div "[DATE]" at bounding box center [726, 393] width 139 height 35
click at [767, 285] on div "[DATE]" at bounding box center [713, 288] width 113 height 27
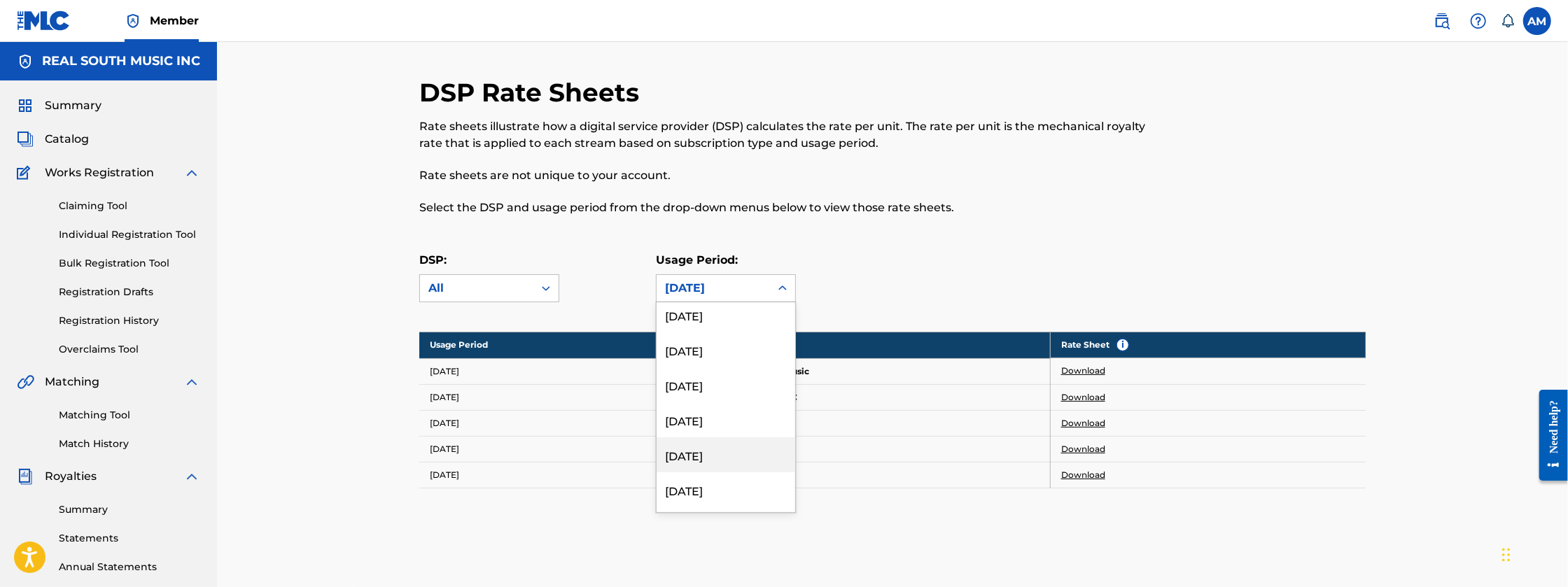
scroll to position [4277, 0]
click at [732, 383] on div "[DATE]" at bounding box center [726, 381] width 139 height 35
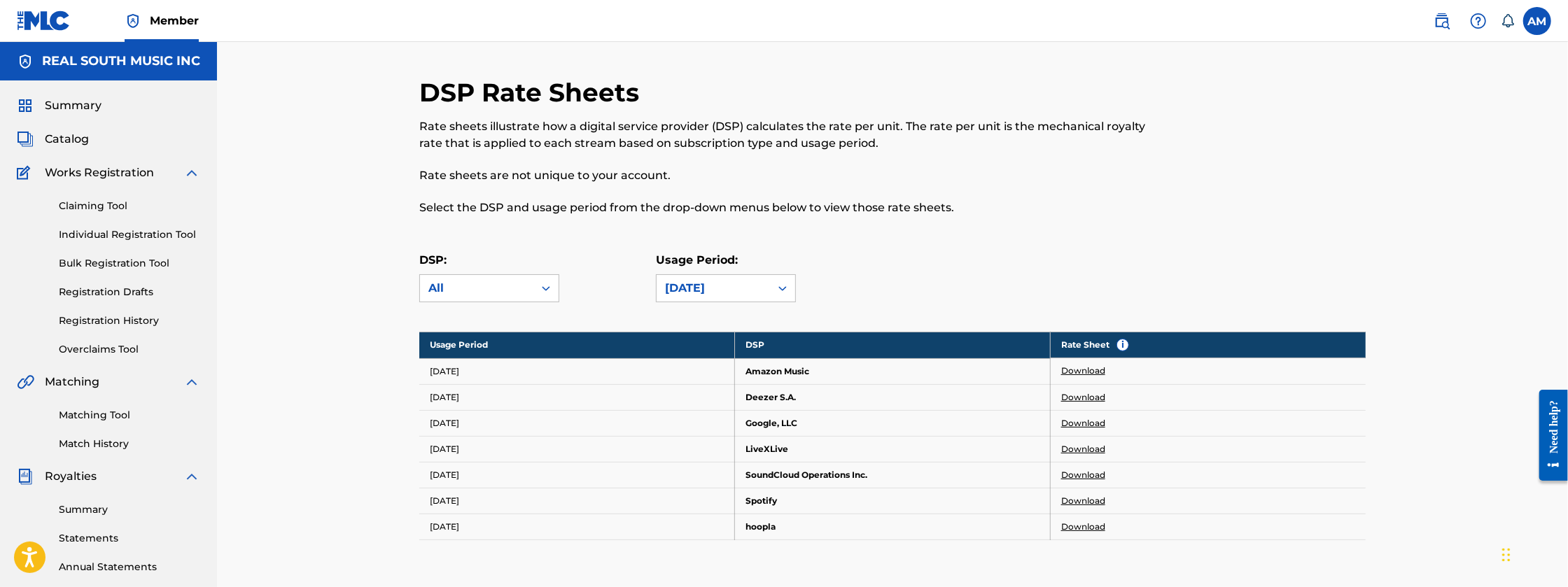
click at [1070, 496] on link "Download" at bounding box center [1083, 501] width 44 height 13
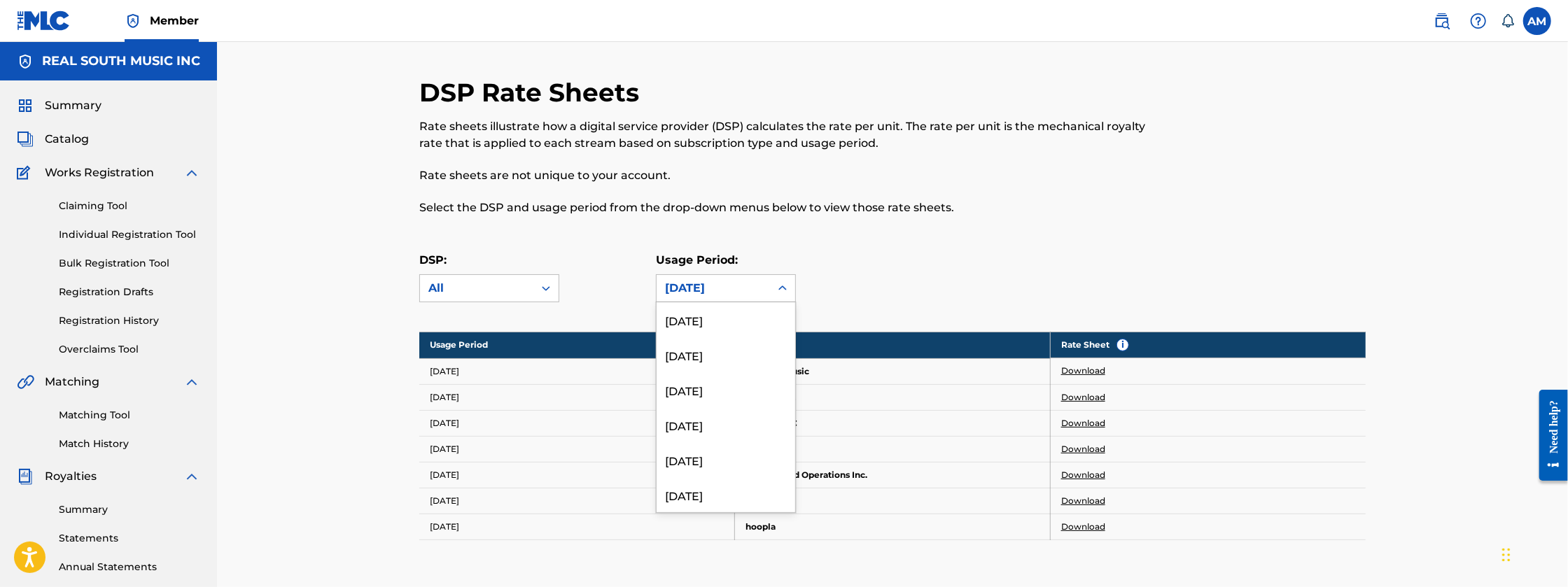
click at [767, 292] on div "[DATE]" at bounding box center [713, 288] width 113 height 27
click at [706, 446] on div "[DATE]" at bounding box center [726, 450] width 139 height 35
click at [721, 294] on div "[DATE]" at bounding box center [713, 288] width 97 height 16
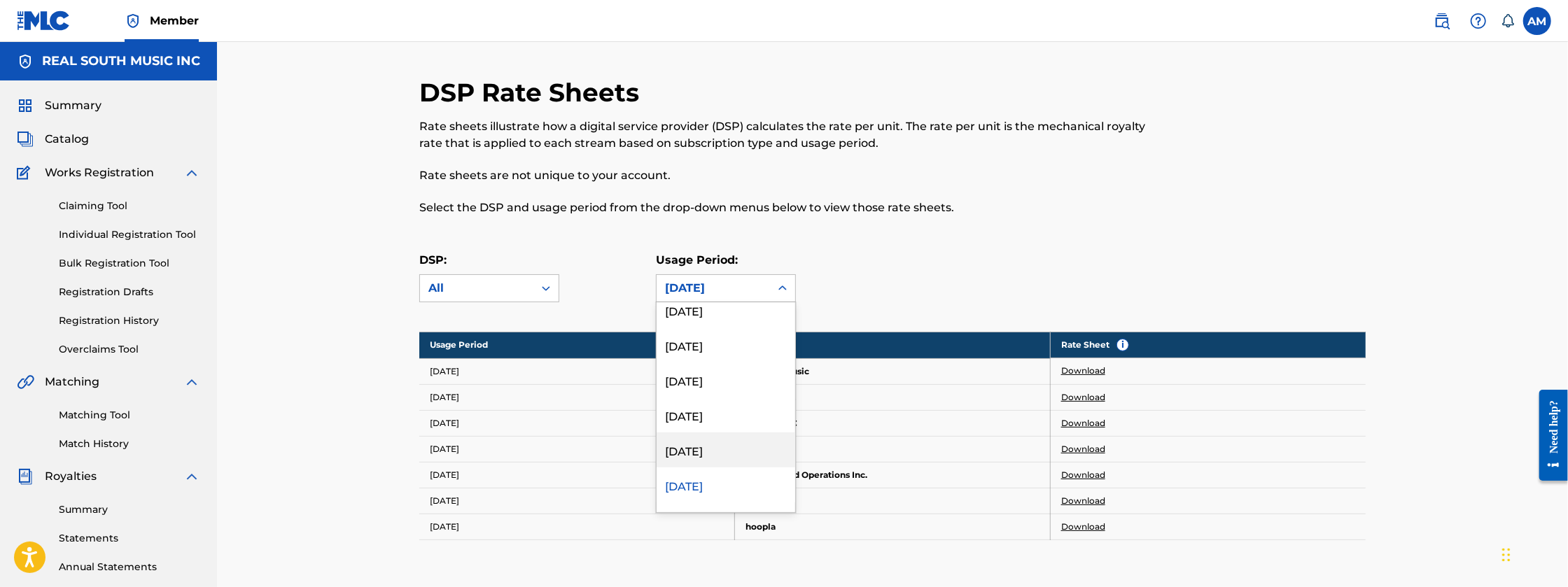
click at [715, 446] on div "[DATE]" at bounding box center [726, 450] width 139 height 35
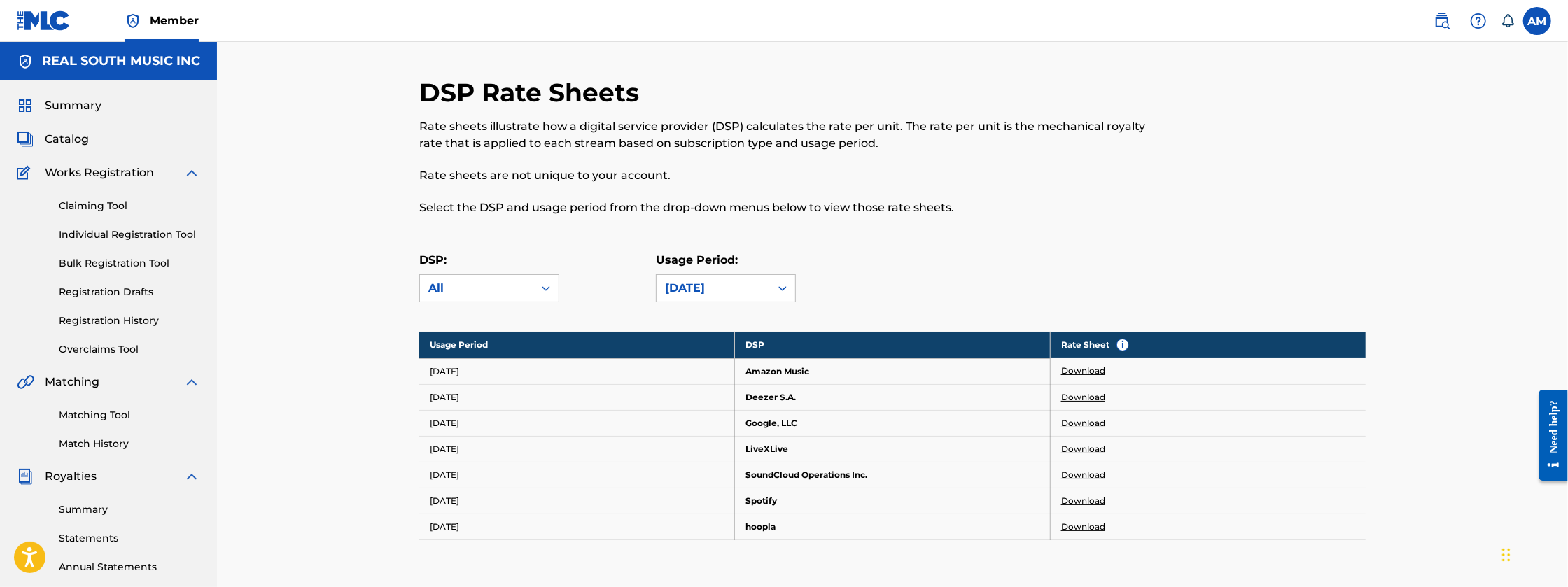
click at [1080, 495] on link "Download" at bounding box center [1083, 501] width 44 height 13
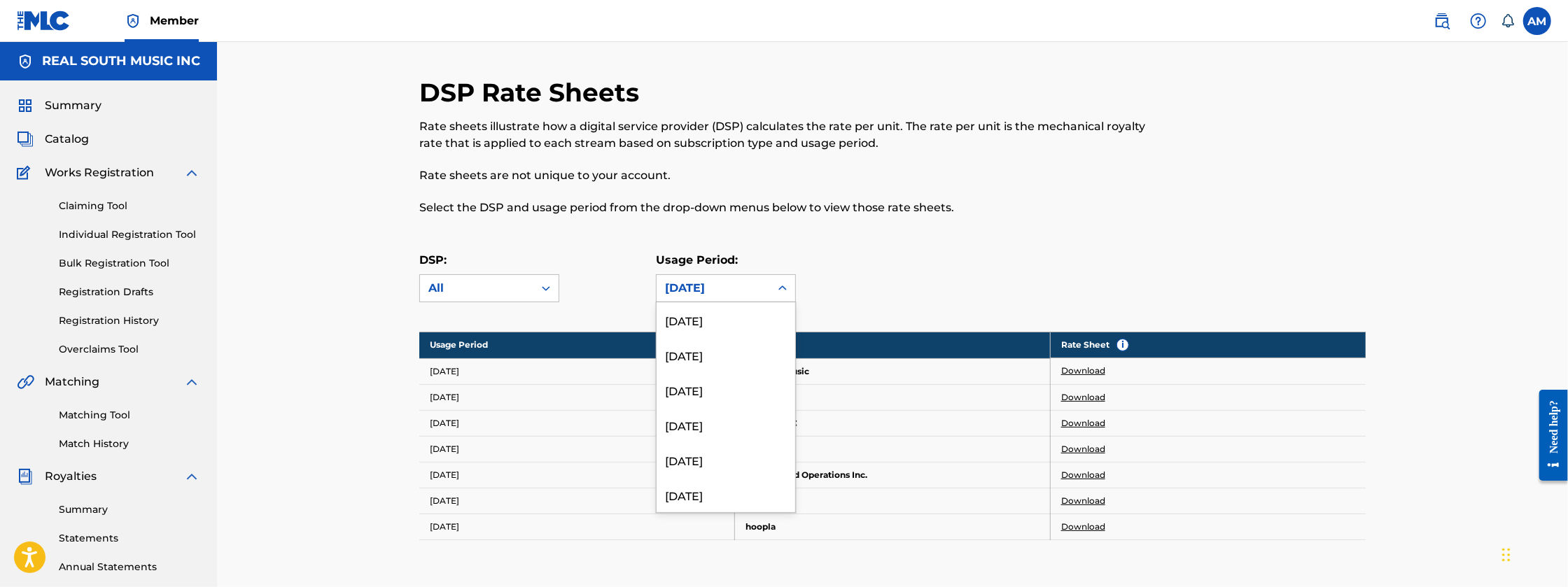
click at [731, 294] on div "[DATE]" at bounding box center [713, 288] width 97 height 16
click at [761, 352] on div "[DATE]" at bounding box center [726, 345] width 139 height 35
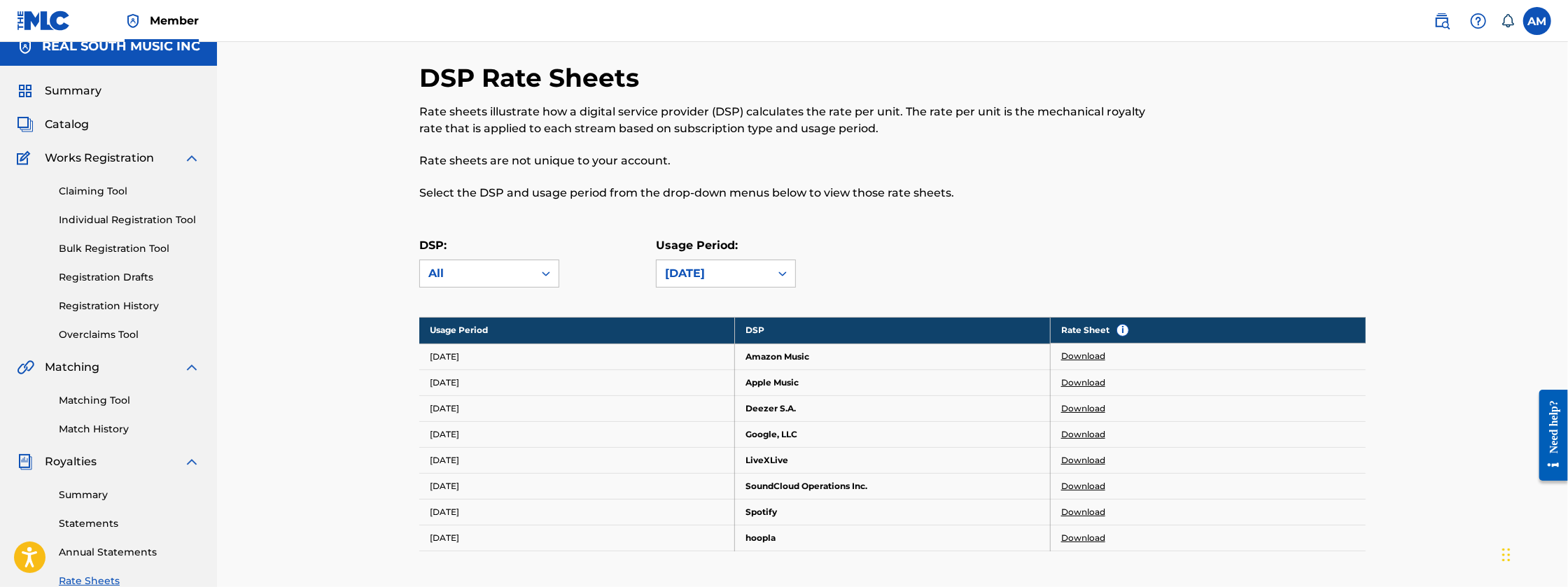
scroll to position [23, 0]
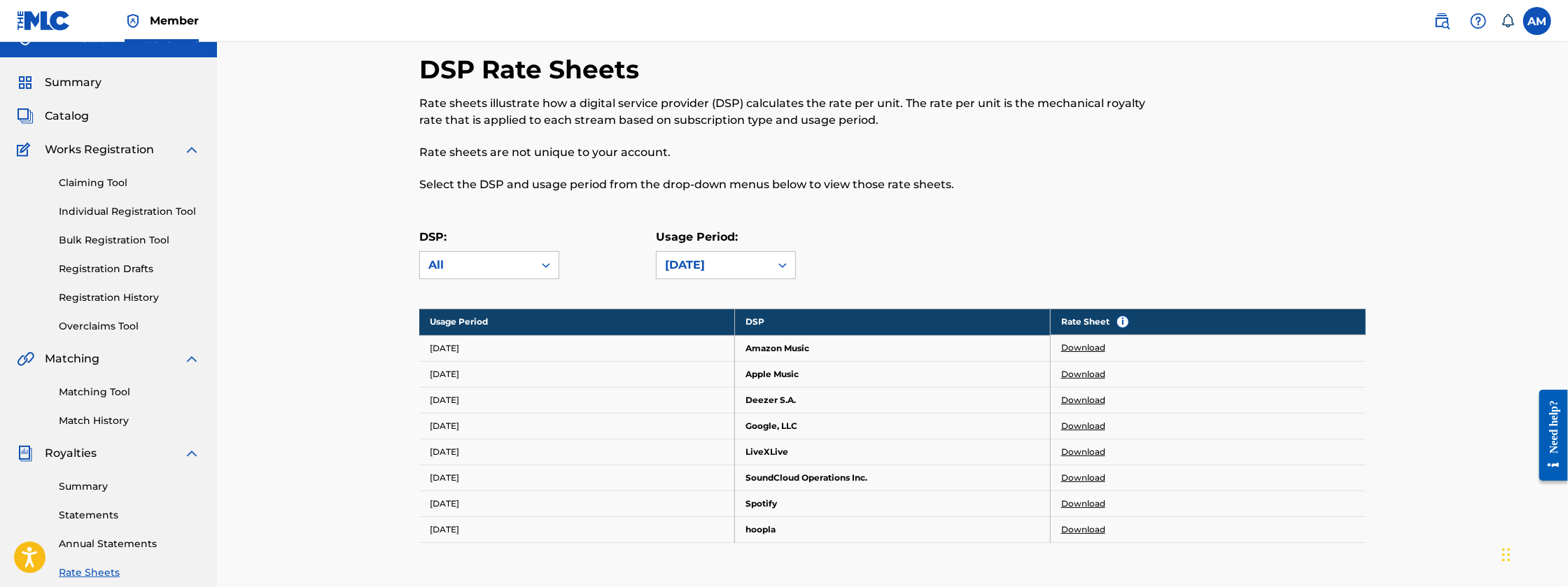
click at [1079, 372] on link "Download" at bounding box center [1083, 375] width 44 height 13
click at [763, 261] on div "[DATE]" at bounding box center [713, 265] width 113 height 27
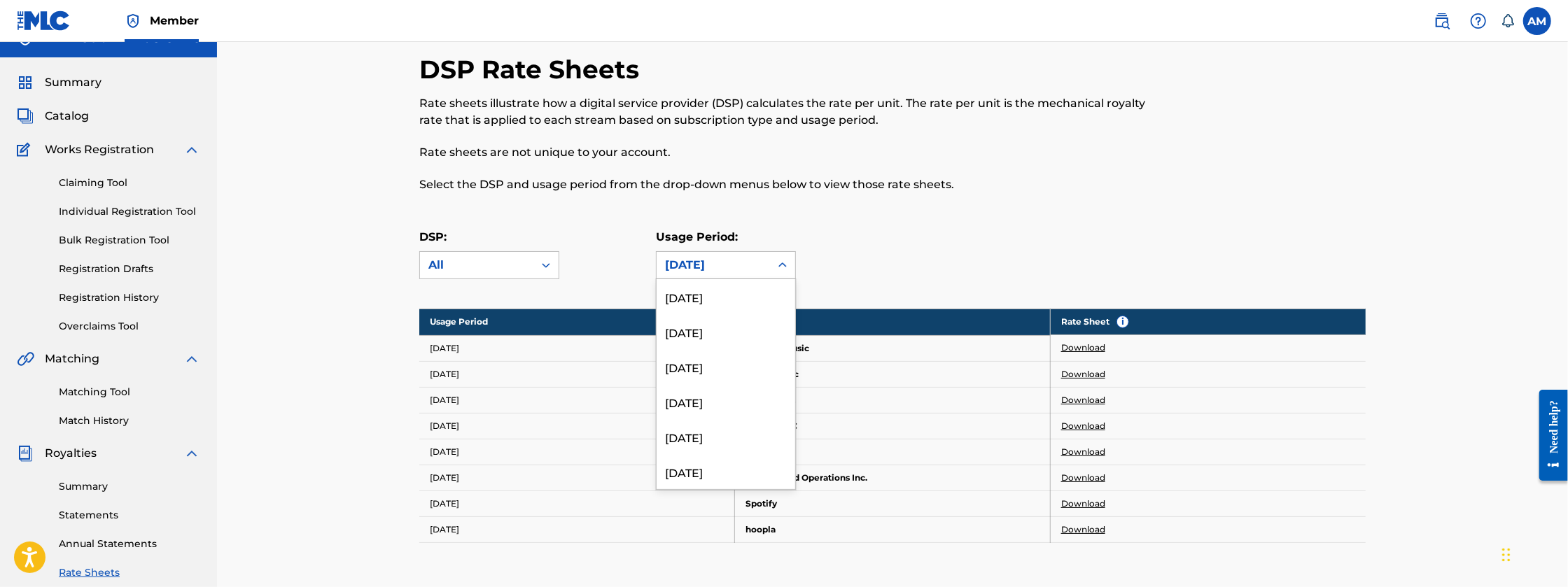
scroll to position [3964, 0]
click at [754, 427] on div "[DATE]" at bounding box center [726, 427] width 139 height 35
click at [777, 266] on icon at bounding box center [782, 264] width 14 height 14
click at [689, 429] on div "[DATE]" at bounding box center [726, 427] width 139 height 35
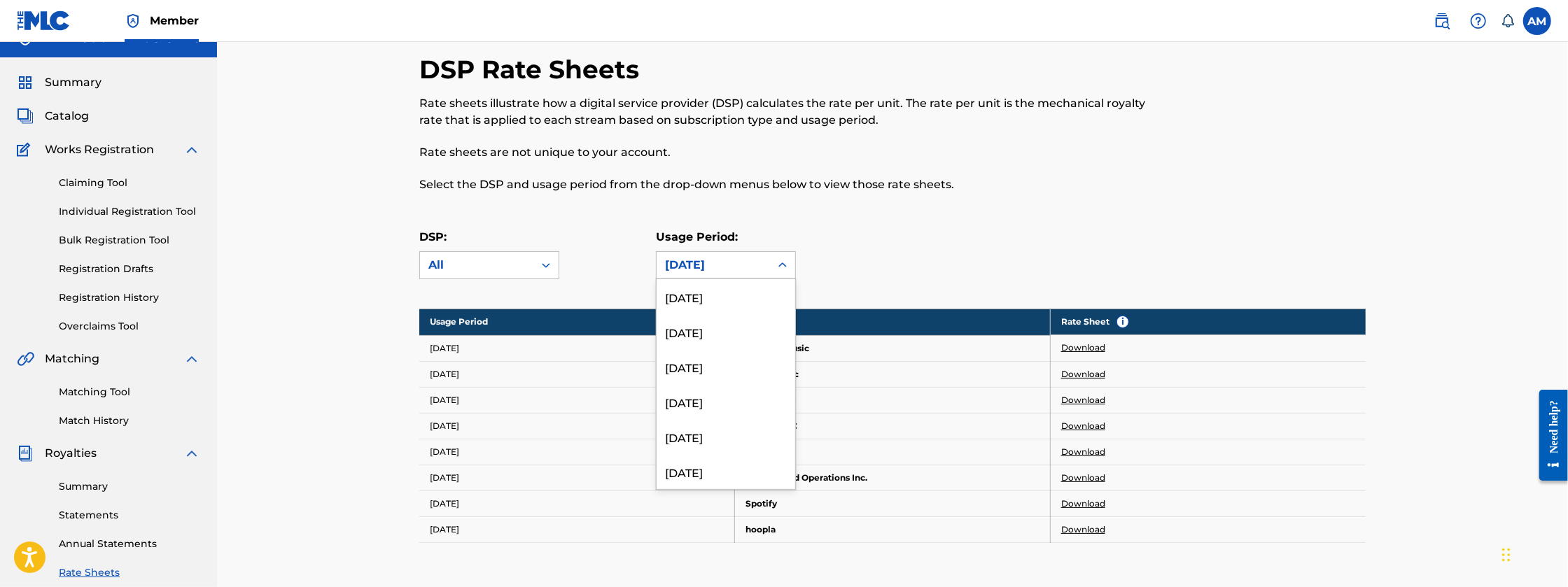
drag, startPoint x: 724, startPoint y: 262, endPoint x: 730, endPoint y: 282, distance: 20.9
click at [724, 262] on div "[DATE]" at bounding box center [713, 265] width 97 height 16
click at [705, 429] on div "[DATE]" at bounding box center [726, 427] width 139 height 35
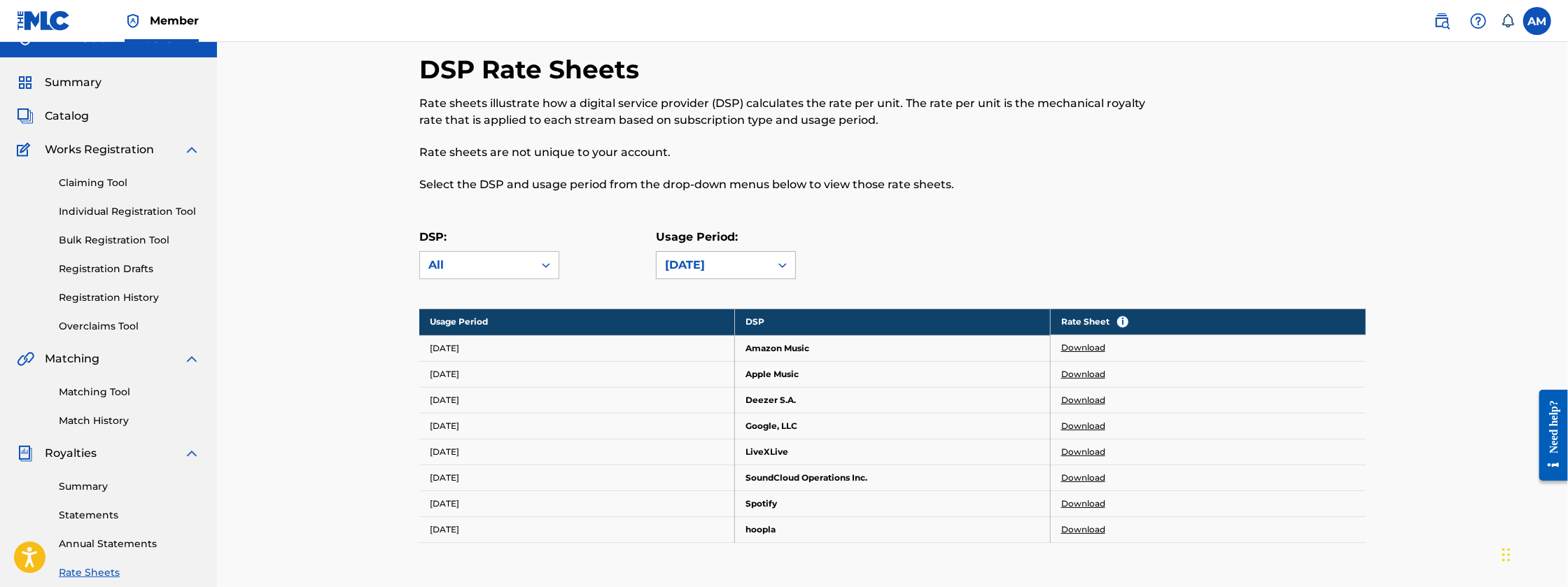
click at [763, 273] on div "[DATE]" at bounding box center [713, 265] width 113 height 27
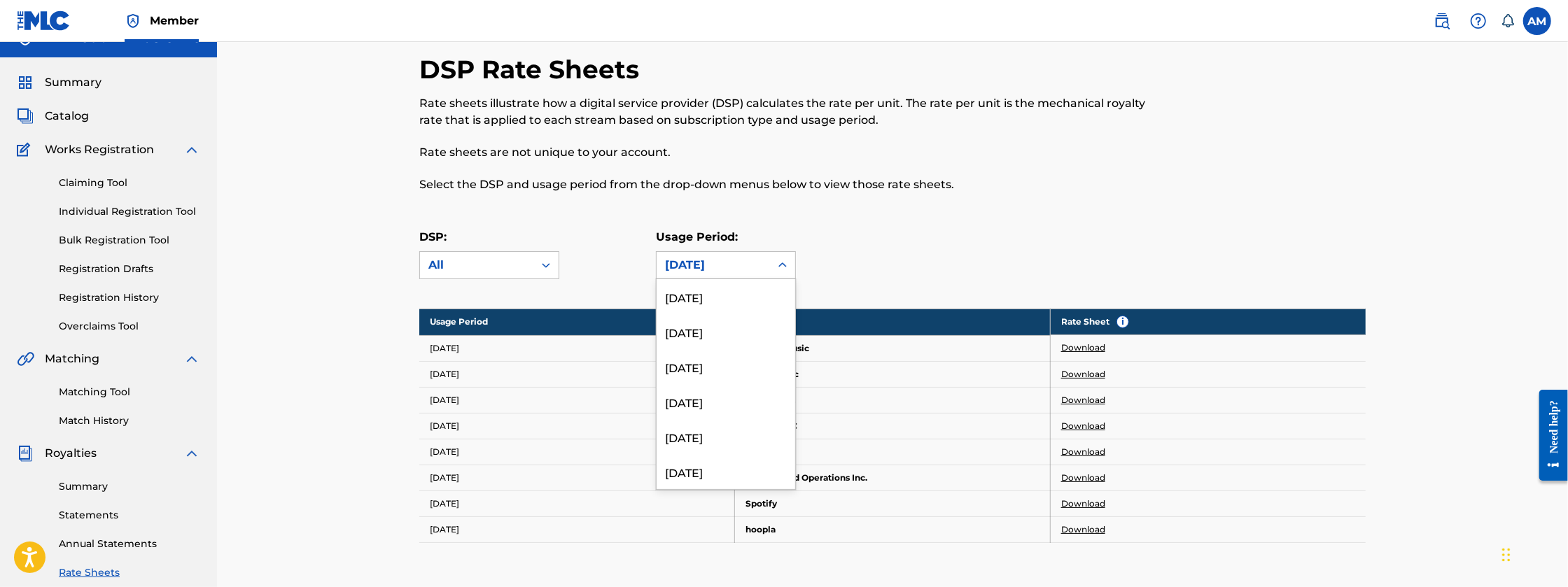
scroll to position [3859, 0]
click at [731, 432] on div "[DATE]" at bounding box center [726, 427] width 139 height 35
click at [770, 273] on div at bounding box center [783, 265] width 26 height 26
click at [727, 424] on div "[DATE]" at bounding box center [726, 427] width 139 height 35
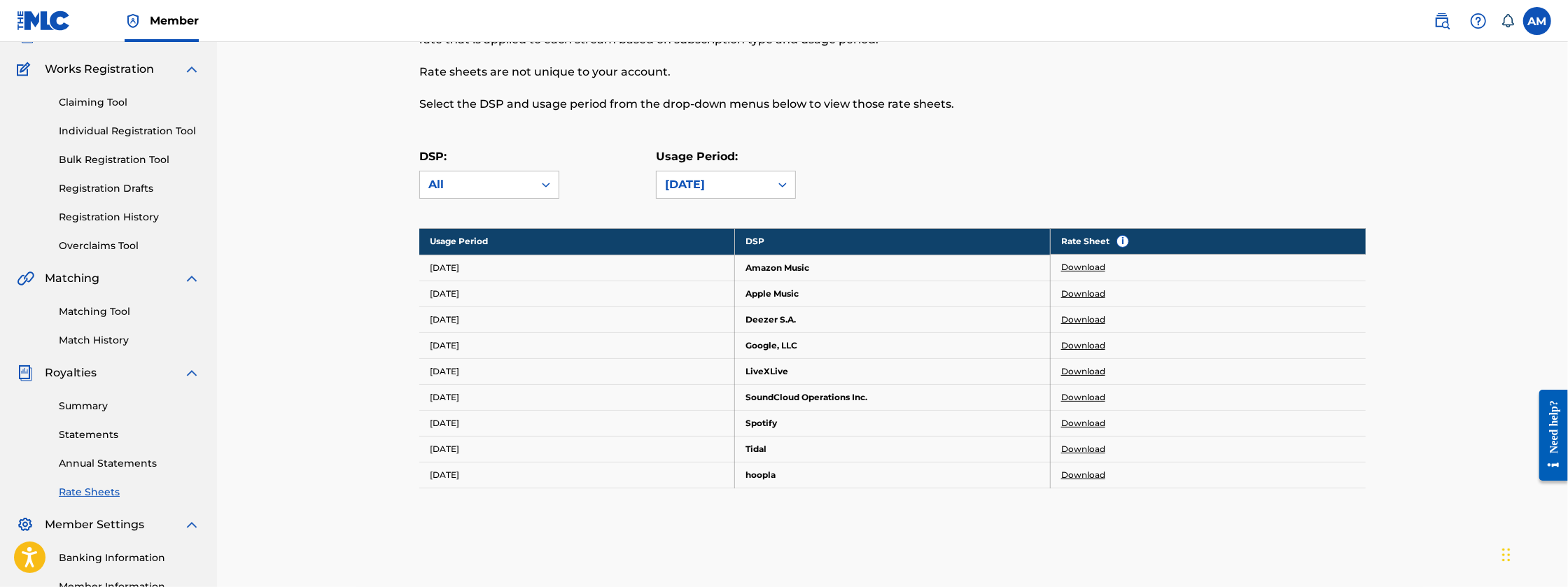
scroll to position [116, 0]
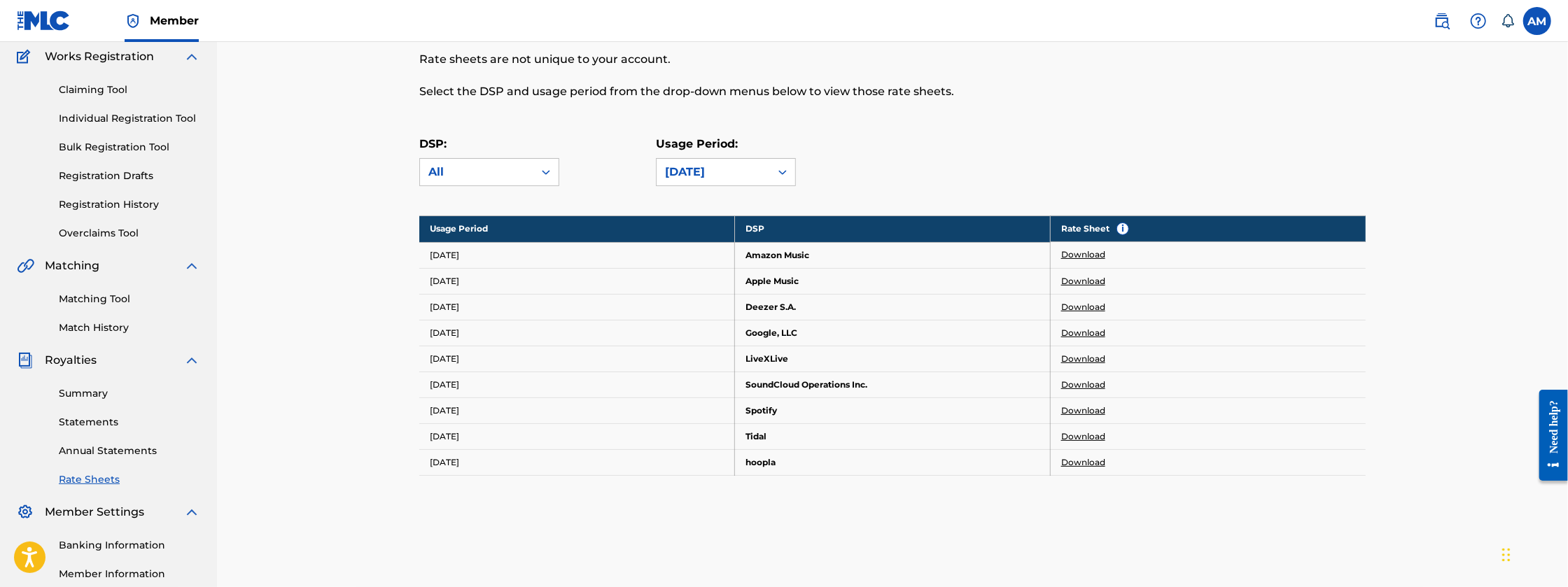
click at [1070, 435] on link "Download" at bounding box center [1083, 437] width 44 height 13
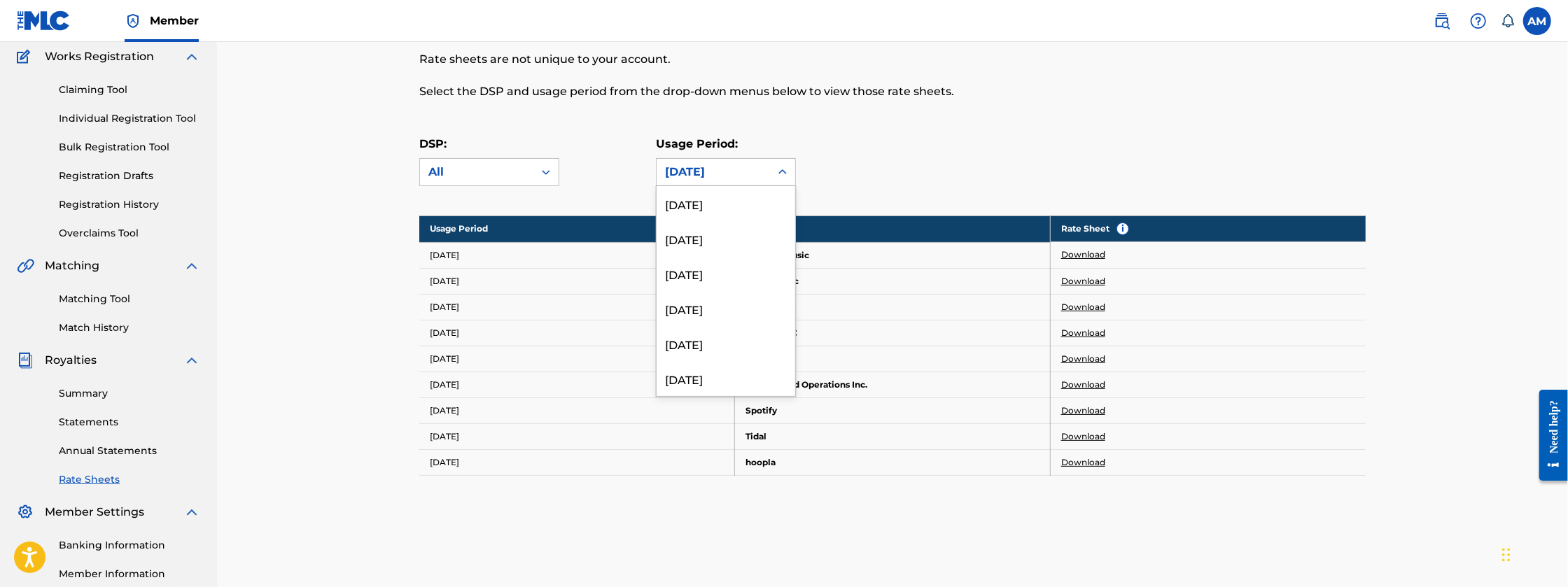
click at [775, 181] on div at bounding box center [783, 173] width 26 height 26
click at [760, 323] on div "[DATE]" at bounding box center [726, 334] width 139 height 35
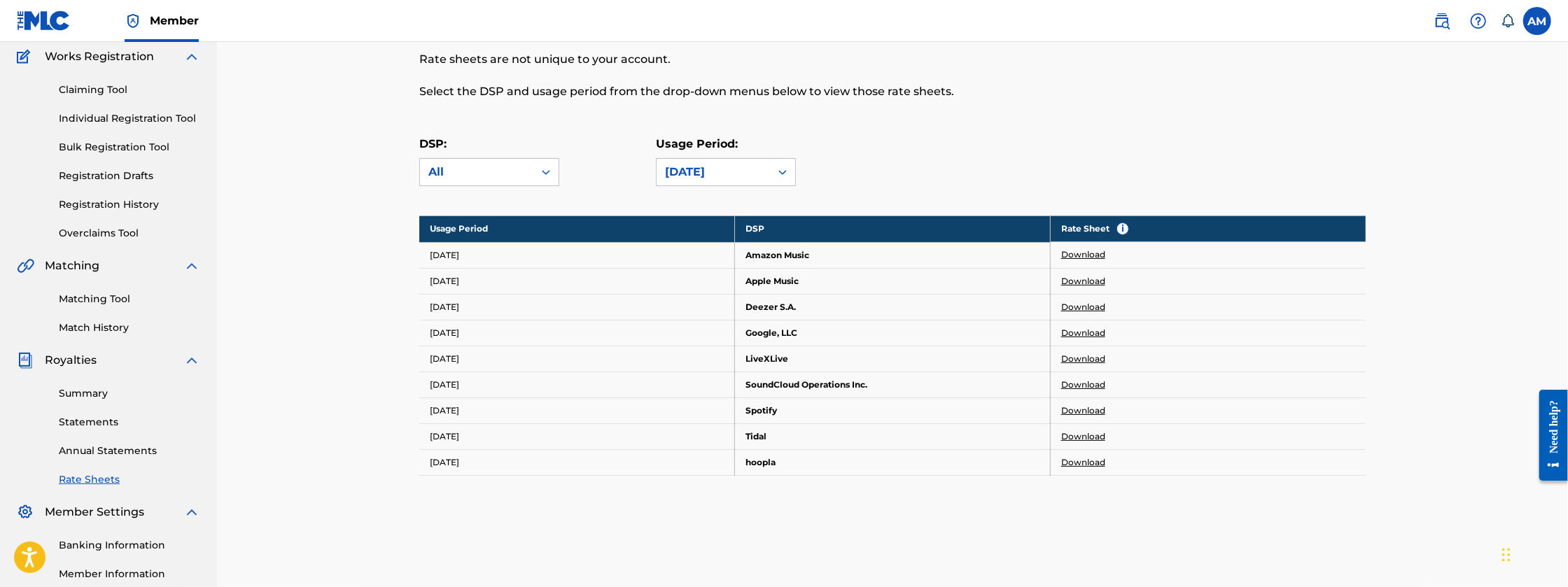
click at [1091, 409] on link "Download" at bounding box center [1083, 411] width 44 height 13
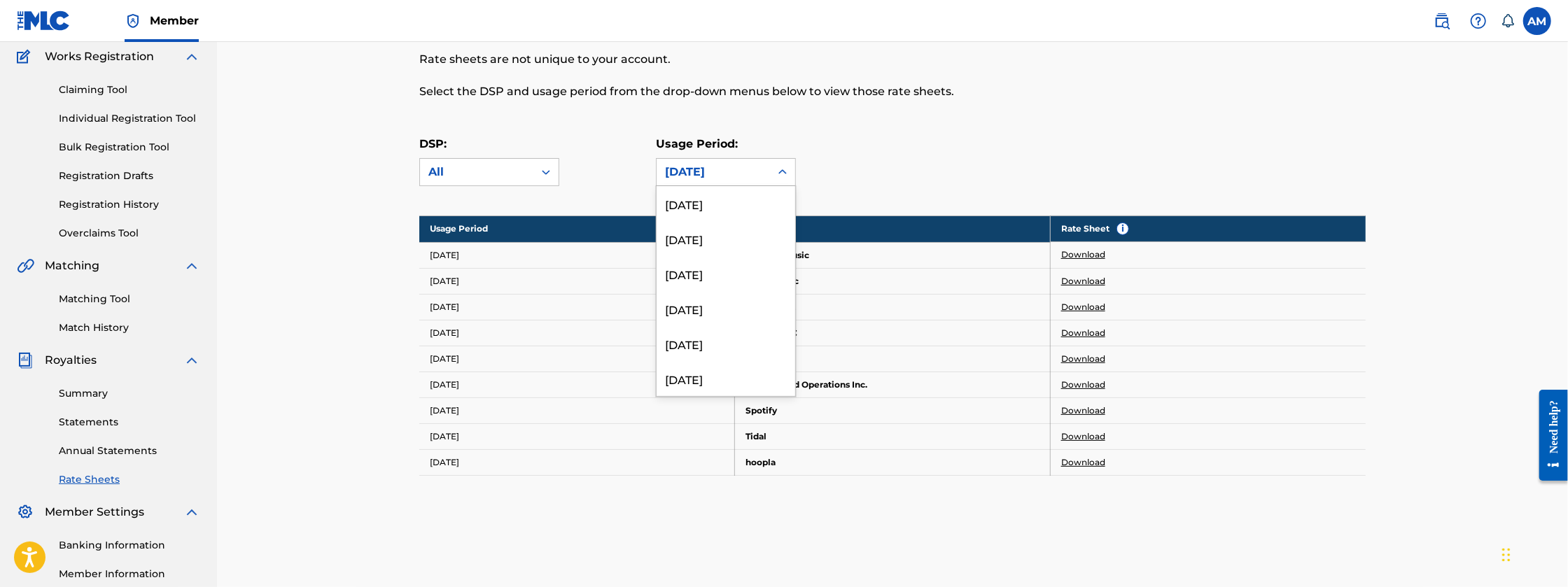
click at [741, 179] on div "[DATE]" at bounding box center [713, 172] width 97 height 16
click at [710, 255] on div "[DATE]" at bounding box center [726, 263] width 139 height 35
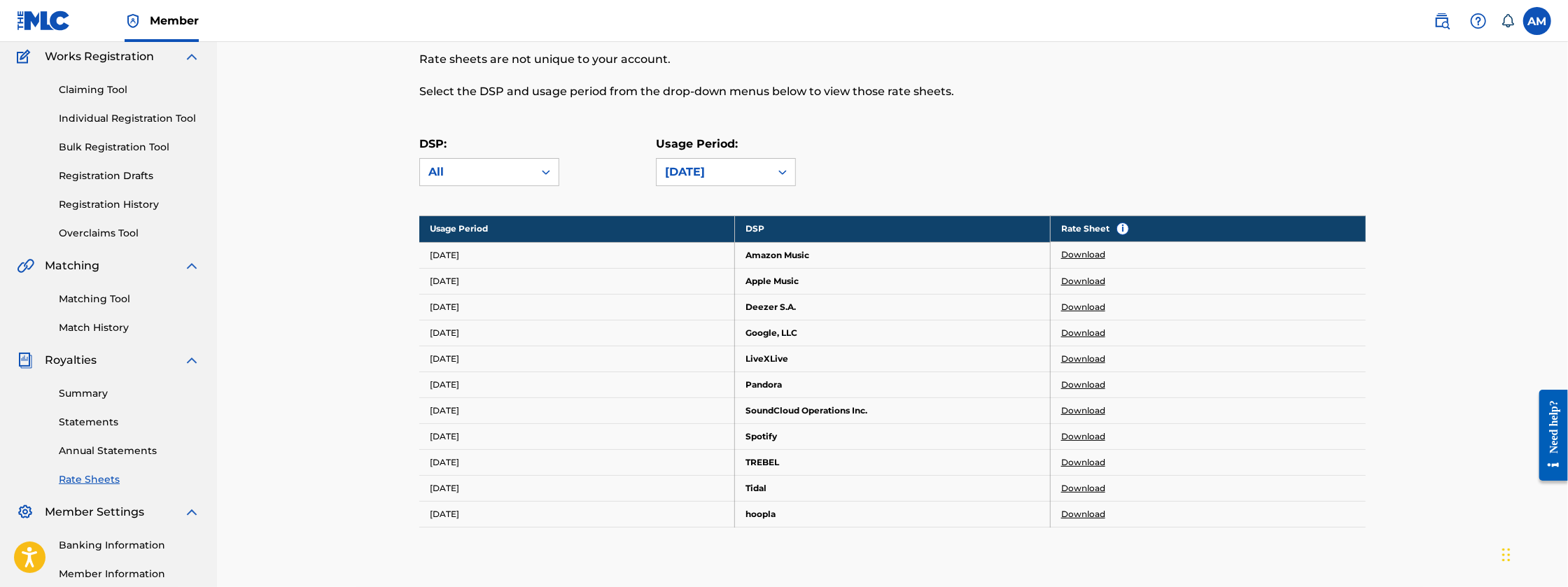
click at [1089, 434] on link "Download" at bounding box center [1083, 437] width 44 height 13
click at [1524, 22] on label at bounding box center [1537, 21] width 28 height 28
click at [1537, 21] on input "AM [PERSON_NAME] [EMAIL_ADDRESS][DOMAIN_NAME] Notification Preferences Profile …" at bounding box center [1537, 21] width 0 height 0
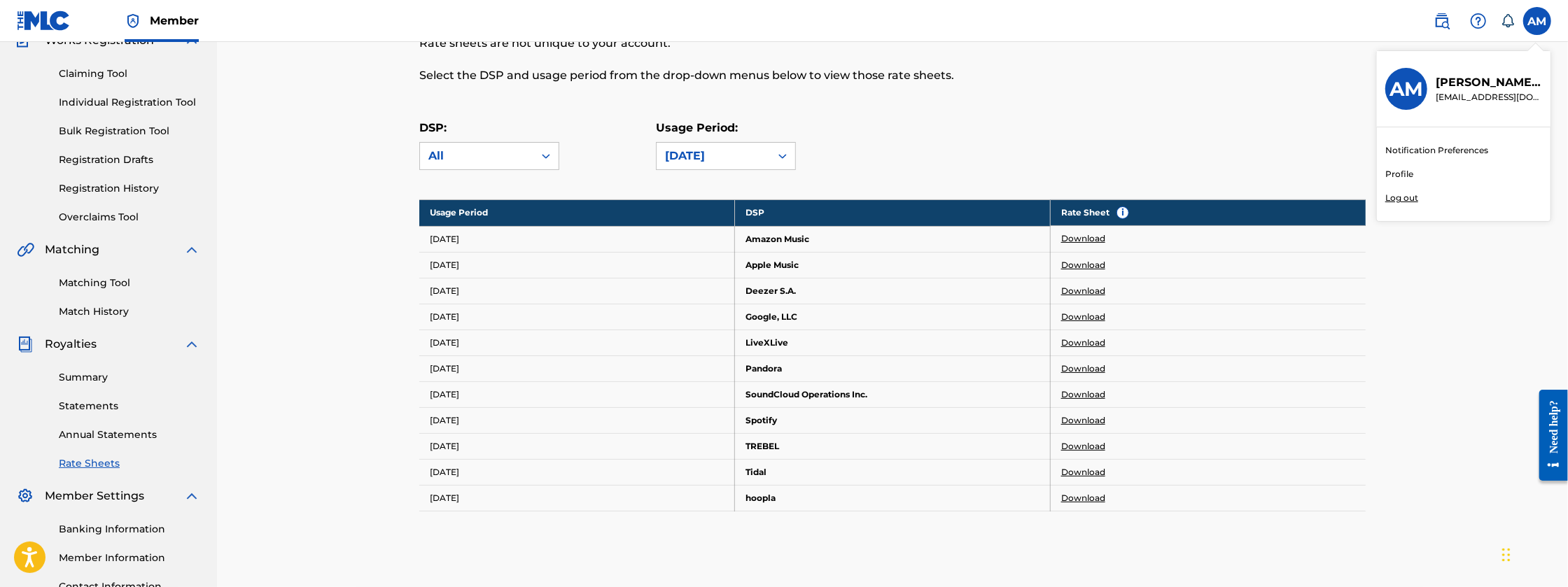
scroll to position [140, 0]
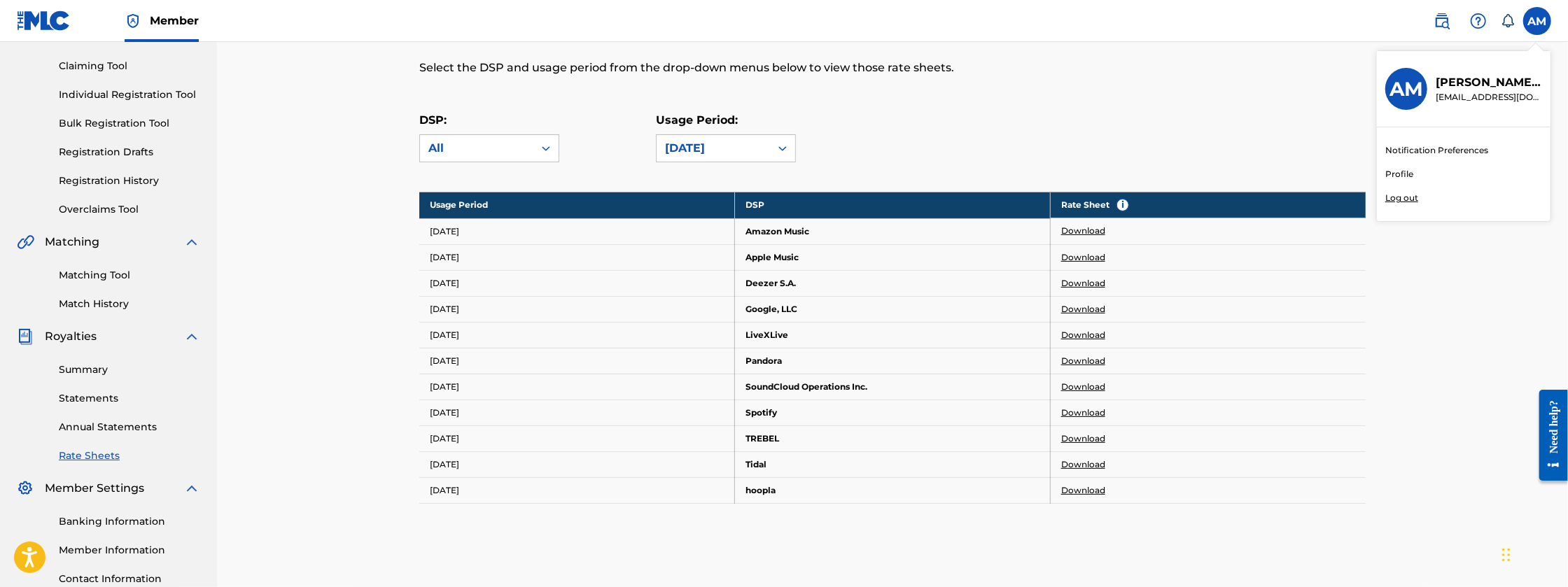
click at [1401, 196] on p "Log out" at bounding box center [1402, 198] width 33 height 13
click at [1537, 21] on input "AM [PERSON_NAME] [EMAIL_ADDRESS][DOMAIN_NAME] Notification Preferences Profile …" at bounding box center [1537, 21] width 0 height 0
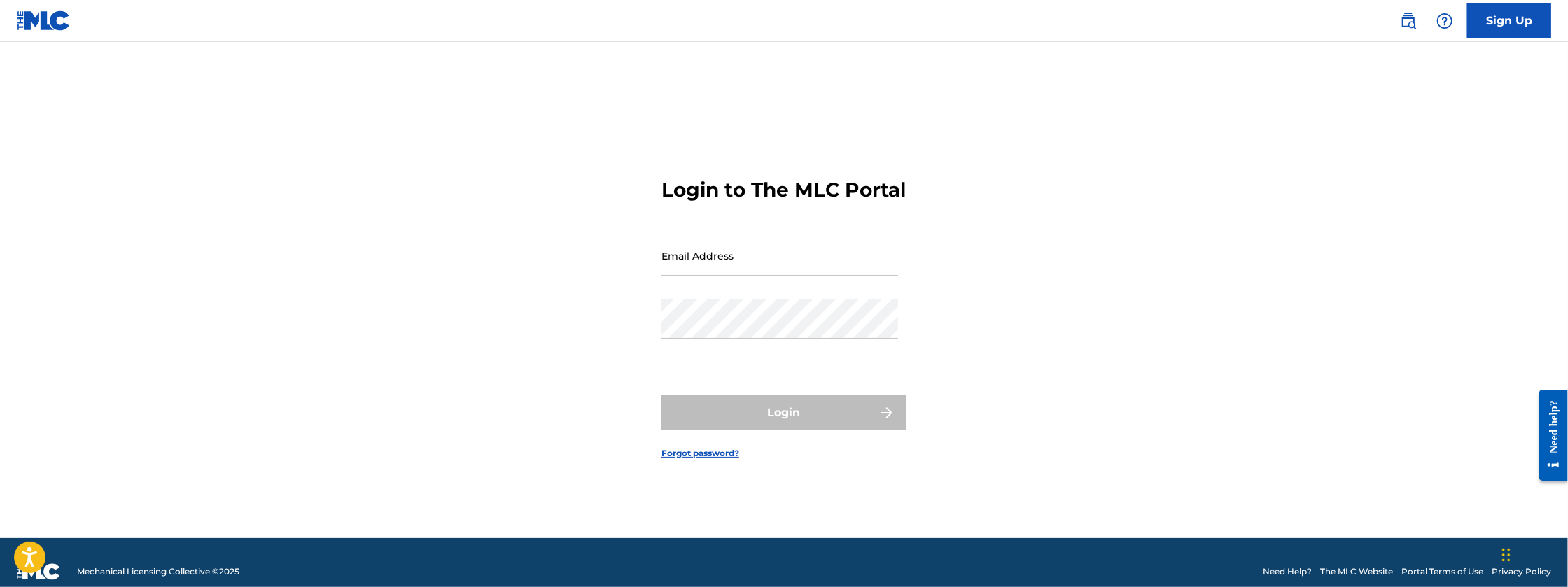
type input "[EMAIL_ADDRESS][DOMAIN_NAME]"
